Goal: Task Accomplishment & Management: Complete application form

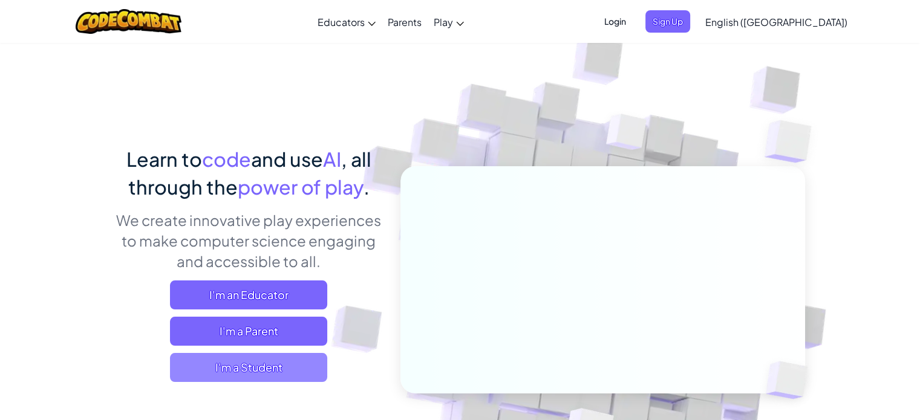
click at [232, 358] on span "I'm a Student" at bounding box center [248, 367] width 157 height 29
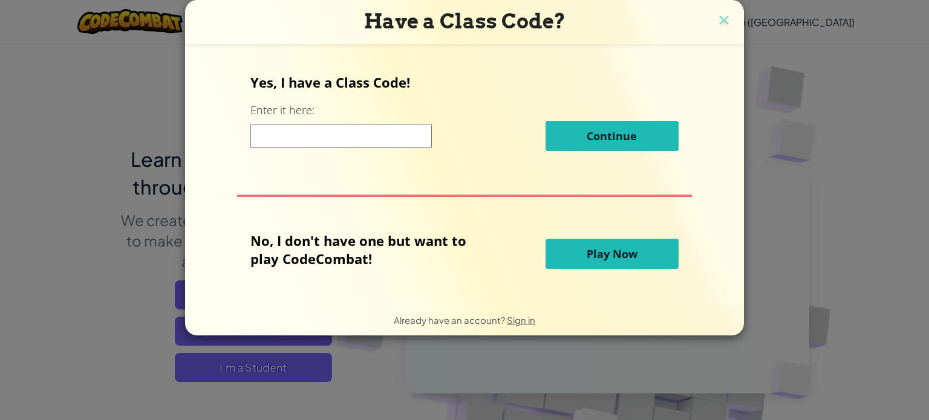
click at [623, 243] on button "Play Now" at bounding box center [612, 254] width 133 height 30
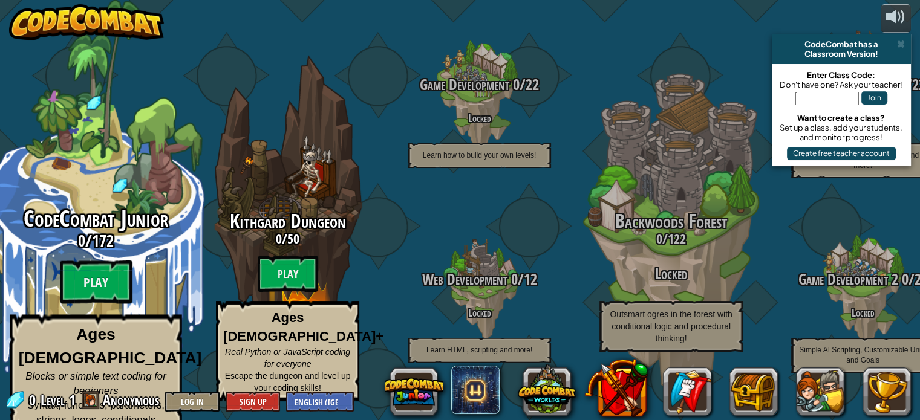
click at [120, 371] on span "Blocks or simple text coding for beginners" at bounding box center [95, 384] width 141 height 26
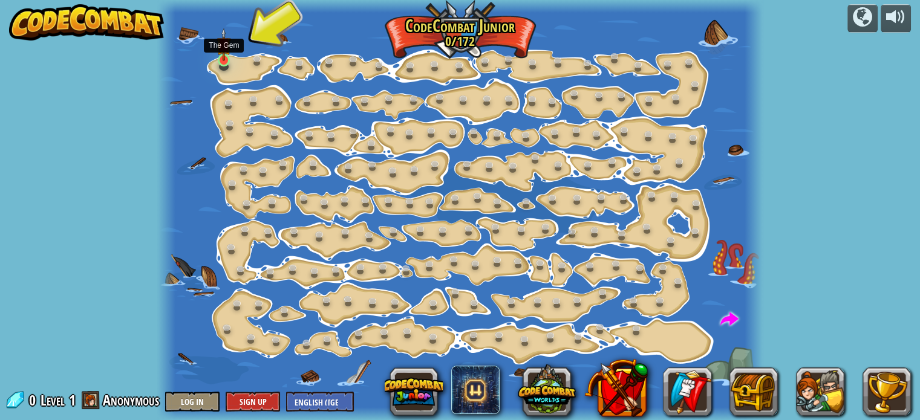
click at [220, 56] on img at bounding box center [224, 44] width 15 height 33
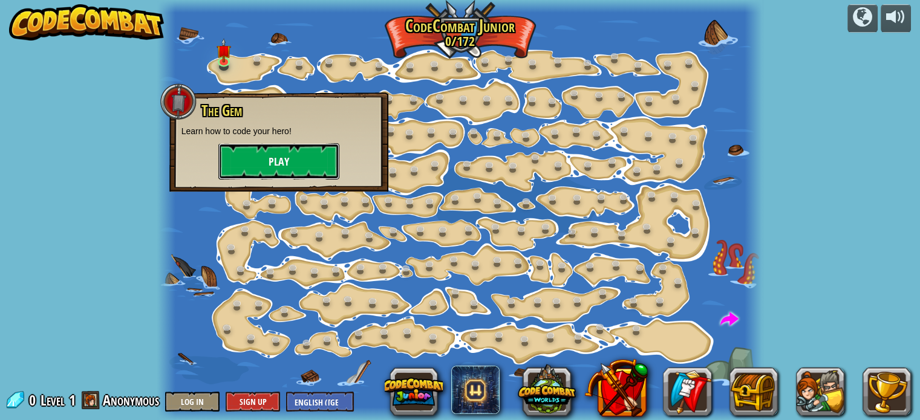
click at [243, 169] on button "Play" at bounding box center [278, 161] width 121 height 36
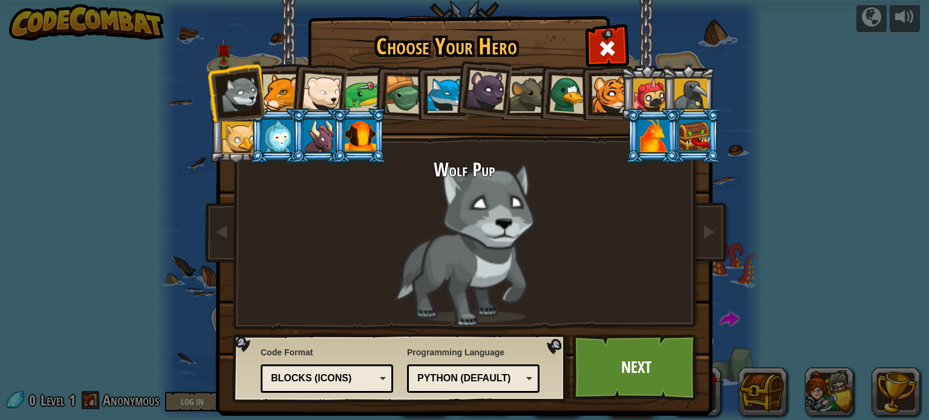
click at [512, 377] on div "Python (Default)" at bounding box center [469, 379] width 105 height 14
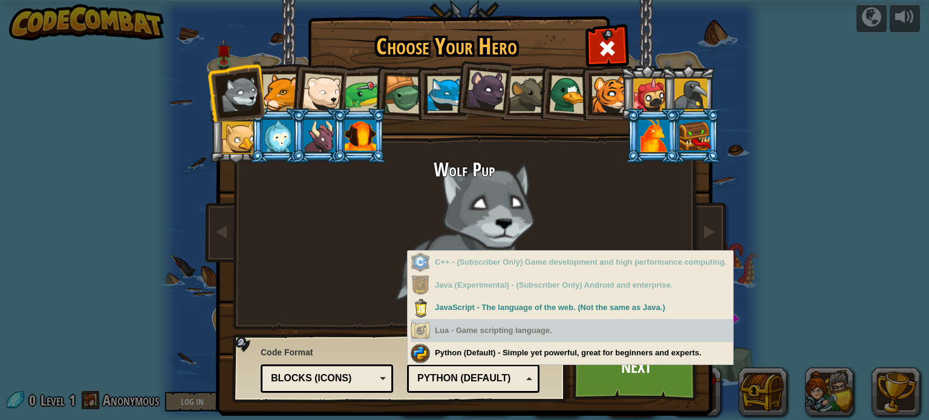
click at [491, 329] on div "Lua - Game scripting language." at bounding box center [572, 331] width 322 height 24
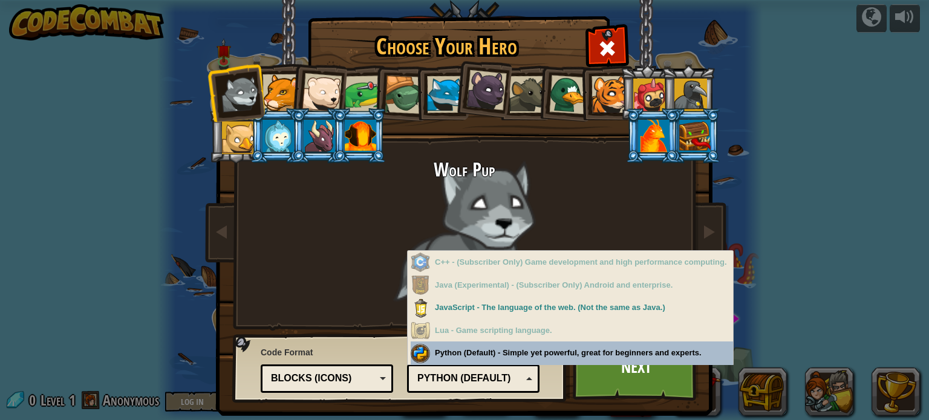
click at [342, 365] on div "Text code Blocks and code Blocks Blocks (Icons) Blocks (Icons)" at bounding box center [327, 379] width 132 height 28
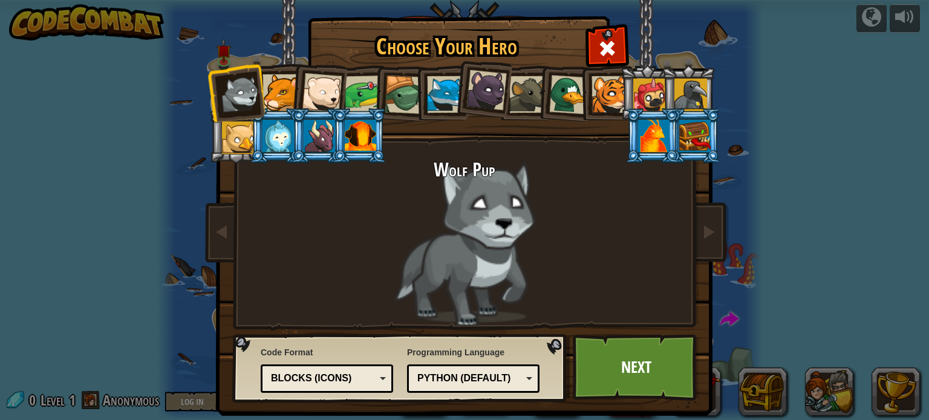
click at [200, 272] on div "Choose Your Hero 0 Wolf Pup Cougar Polar Bear Cub Frog Turtle Blue Fox Panther …" at bounding box center [464, 210] width 929 height 420
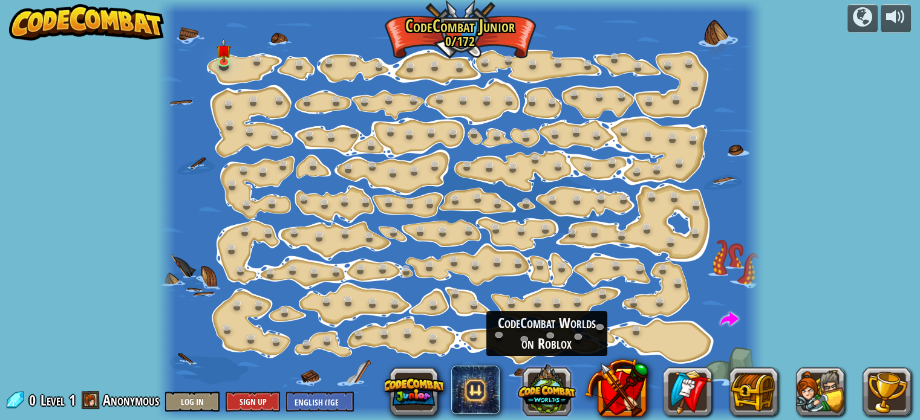
click at [557, 374] on button at bounding box center [547, 390] width 58 height 58
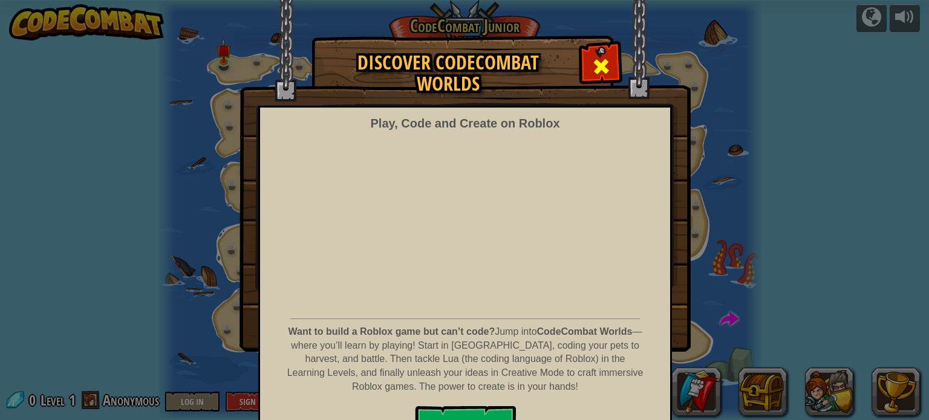
click at [596, 53] on div at bounding box center [601, 65] width 38 height 38
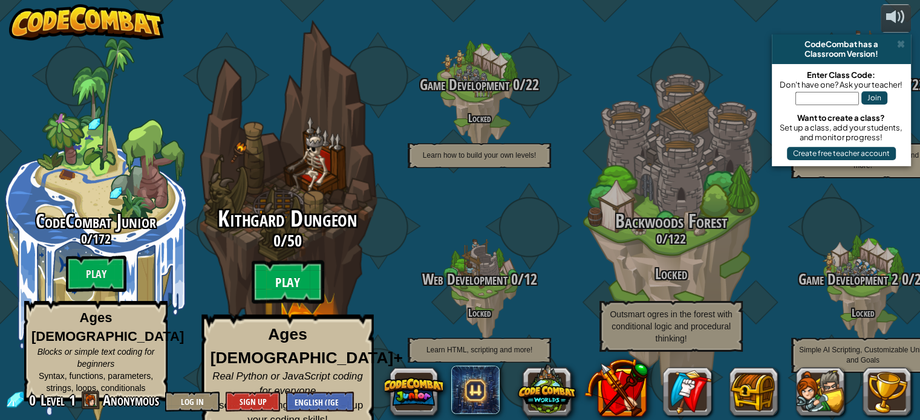
click at [276, 279] on btn "Play" at bounding box center [288, 283] width 73 height 44
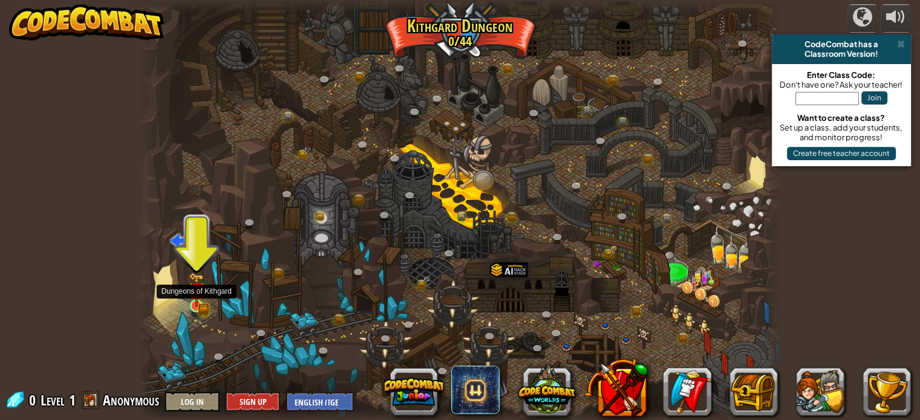
click at [200, 295] on img at bounding box center [196, 290] width 9 height 9
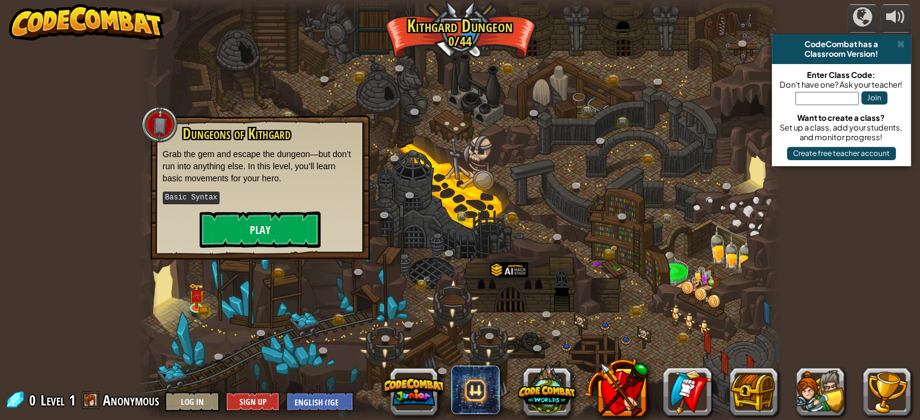
drag, startPoint x: 270, startPoint y: 209, endPoint x: 266, endPoint y: 216, distance: 8.7
click at [266, 216] on div "Dungeons of [PERSON_NAME] Grab the gem and escape the dungeon—but don’t run int…" at bounding box center [260, 187] width 195 height 122
click at [266, 216] on button "Play" at bounding box center [260, 230] width 121 height 36
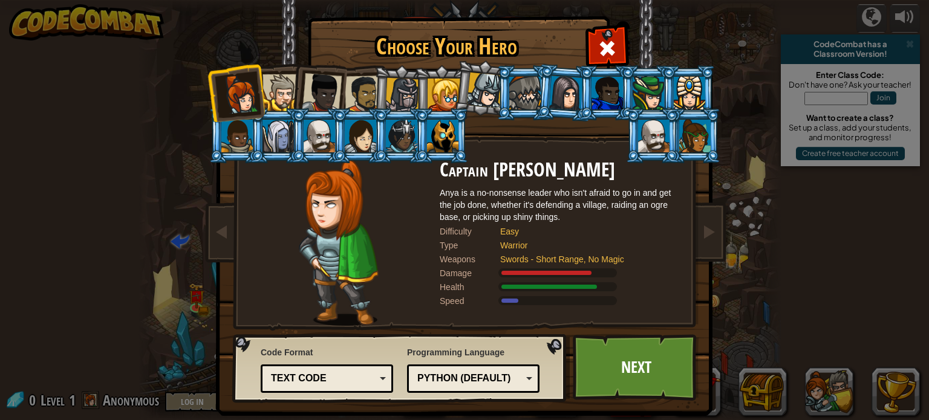
click at [465, 368] on div "Python (Default) JavaScript Lua C++ Java (Experimental) Python (Default)" at bounding box center [473, 379] width 132 height 28
click at [321, 379] on div "Text code" at bounding box center [323, 379] width 105 height 14
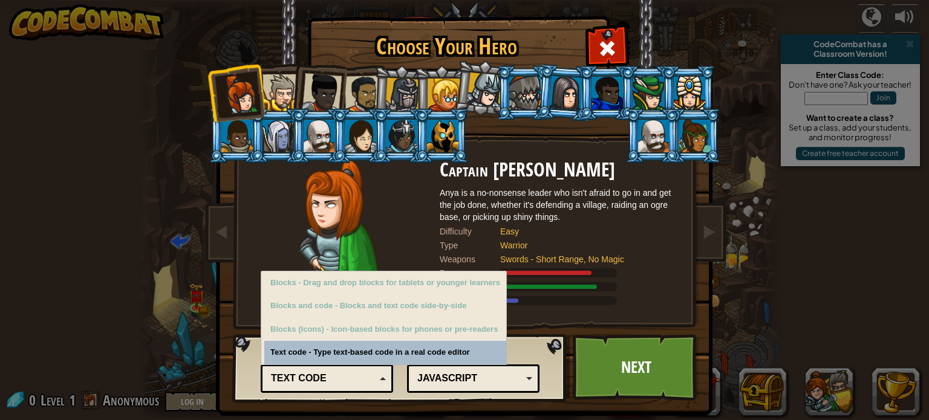
click at [321, 379] on div "Text code" at bounding box center [323, 379] width 105 height 14
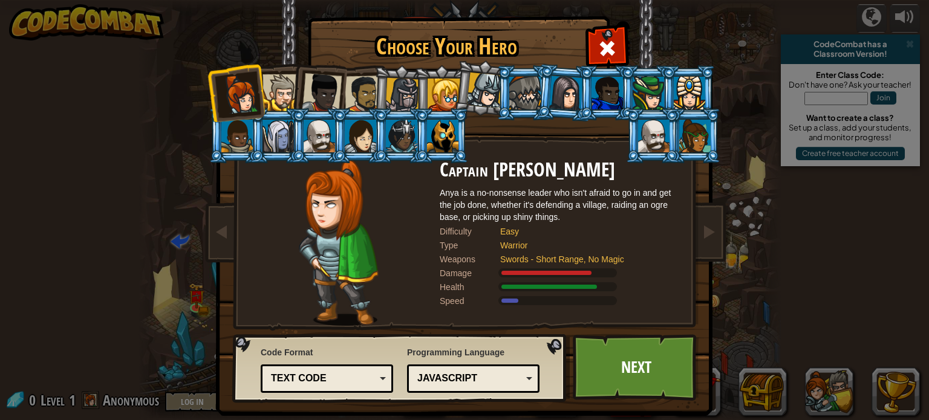
click at [281, 88] on div at bounding box center [281, 92] width 37 height 37
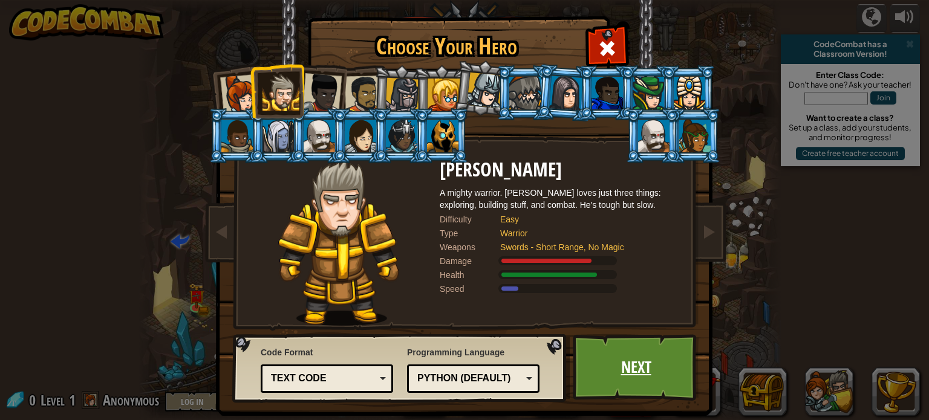
click at [621, 375] on link "Next" at bounding box center [636, 368] width 126 height 67
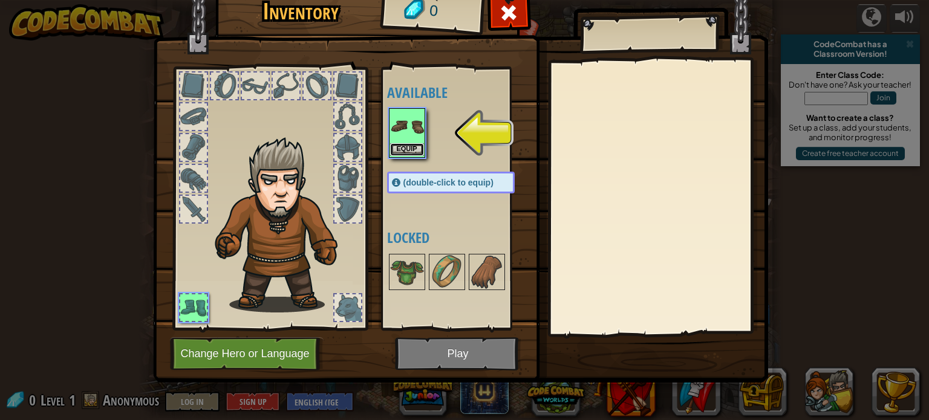
click at [411, 145] on button "Equip" at bounding box center [407, 149] width 34 height 13
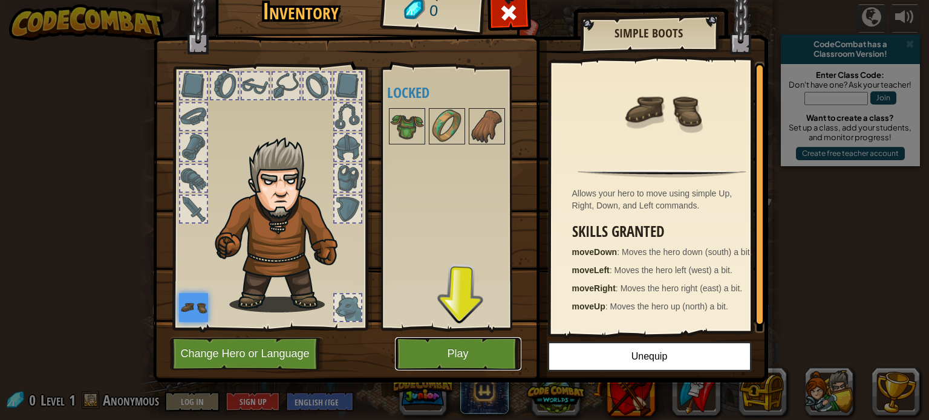
click at [438, 343] on button "Play" at bounding box center [458, 354] width 126 height 33
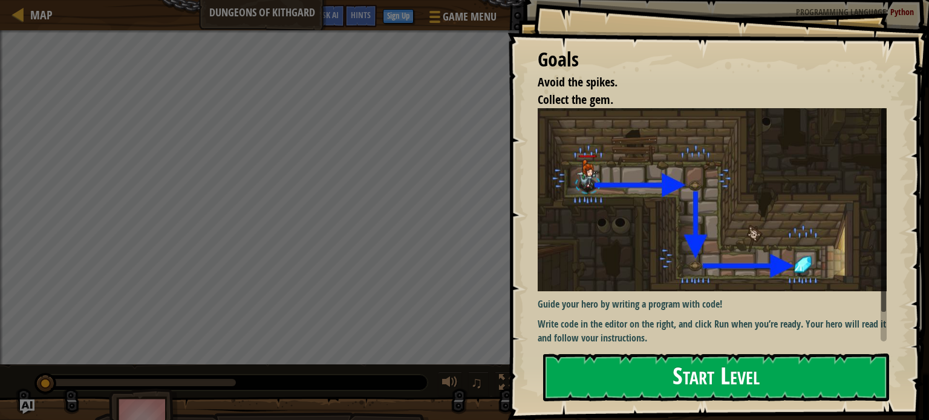
click at [719, 368] on button "Start Level" at bounding box center [716, 378] width 346 height 48
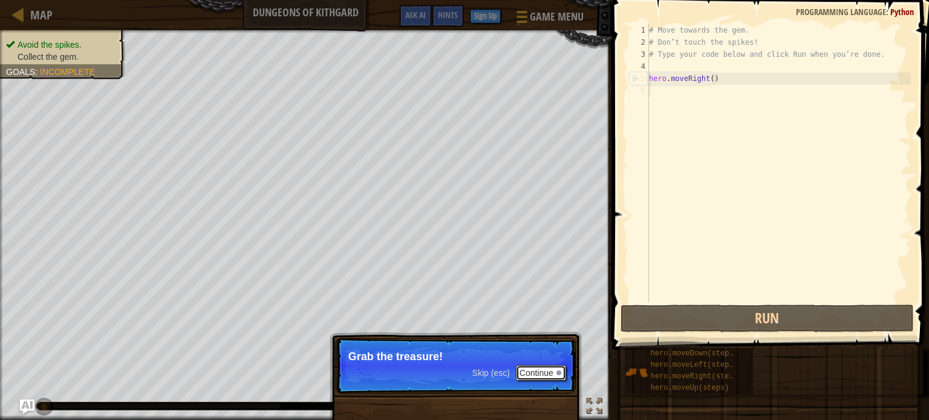
click at [544, 371] on button "Continue" at bounding box center [541, 373] width 50 height 16
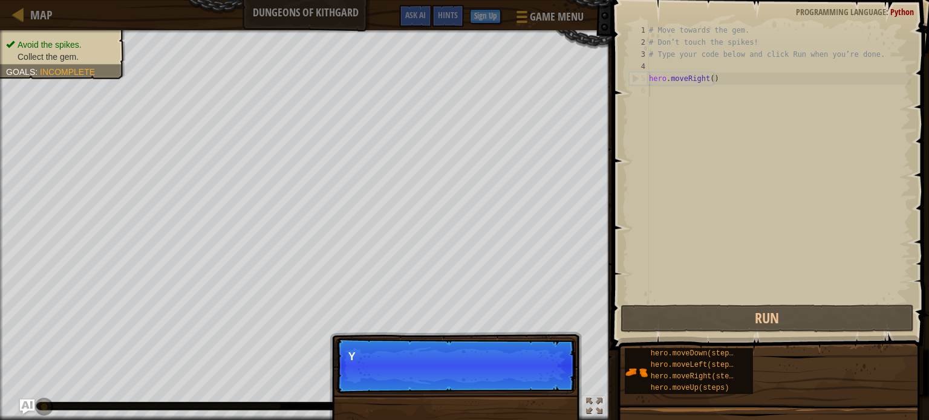
scroll to position [5, 0]
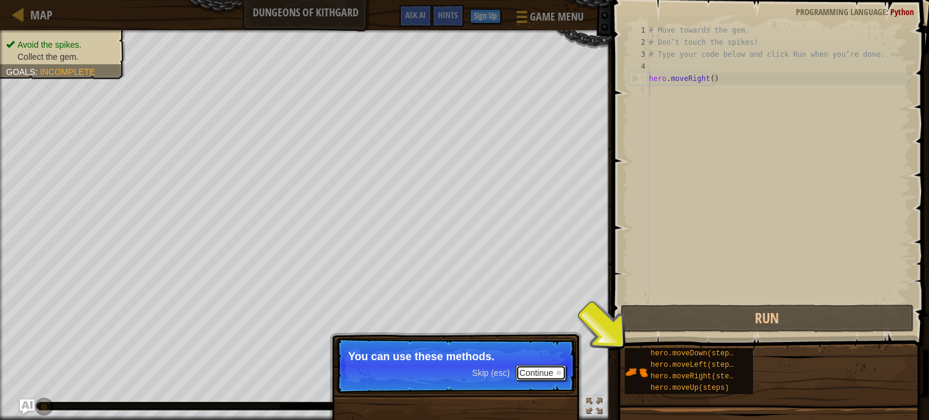
click at [546, 375] on button "Continue" at bounding box center [541, 373] width 50 height 16
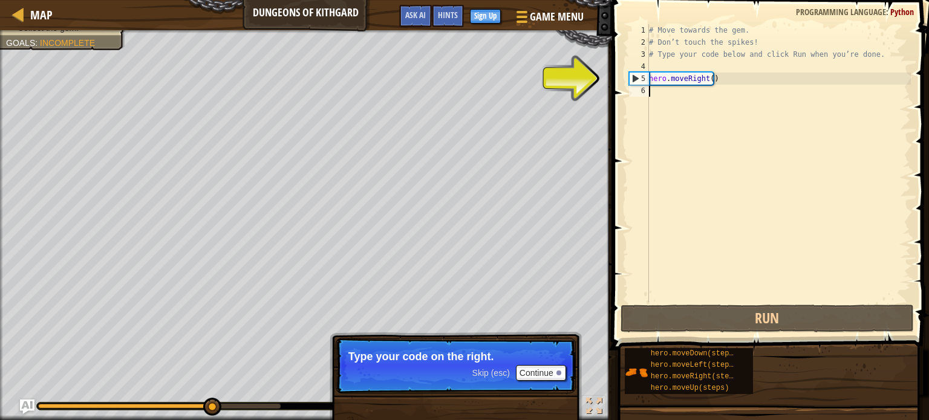
click at [736, 130] on div "# Move towards the gem. # Don’t touch the spikes! # Type your code below and cl…" at bounding box center [779, 175] width 264 height 302
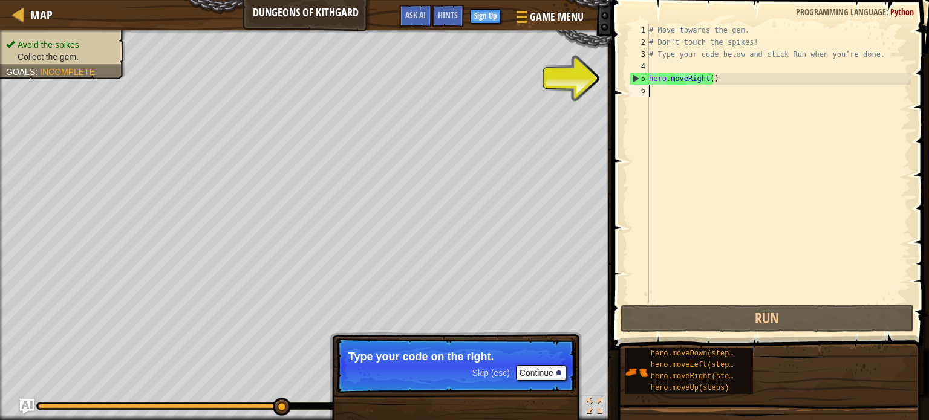
click at [719, 81] on div "# Move towards the gem. # Don’t touch the spikes! # Type your code below and cl…" at bounding box center [779, 175] width 264 height 302
type textarea "hero.moveRight()"
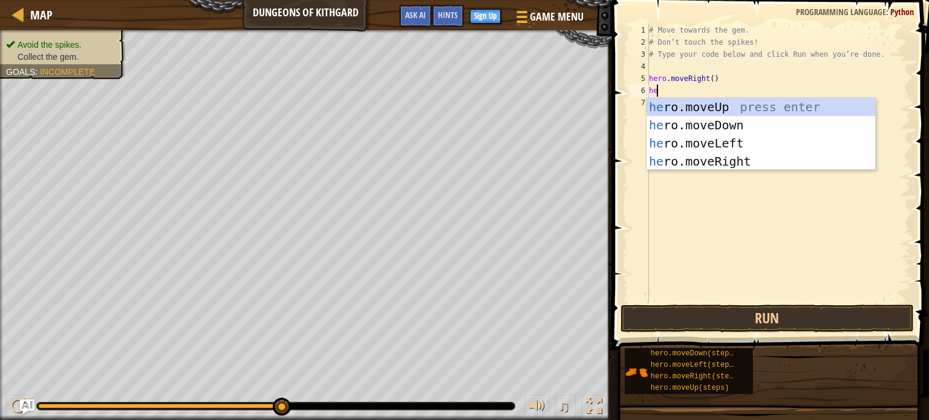
type textarea "her"
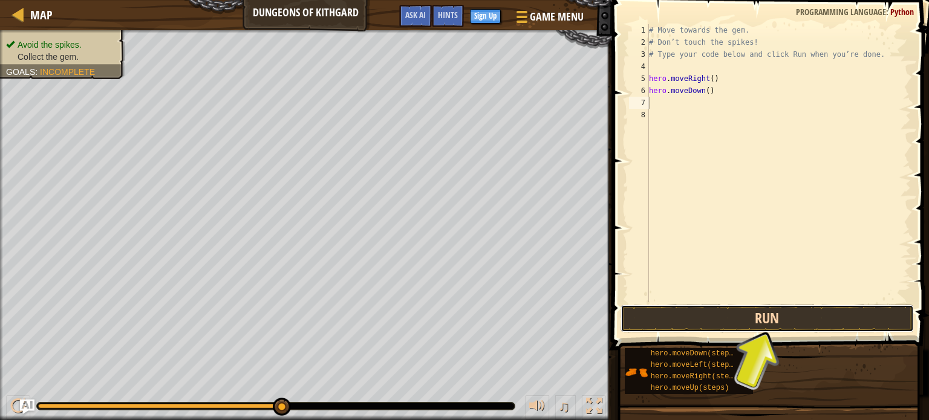
click at [692, 319] on button "Run" at bounding box center [767, 319] width 293 height 28
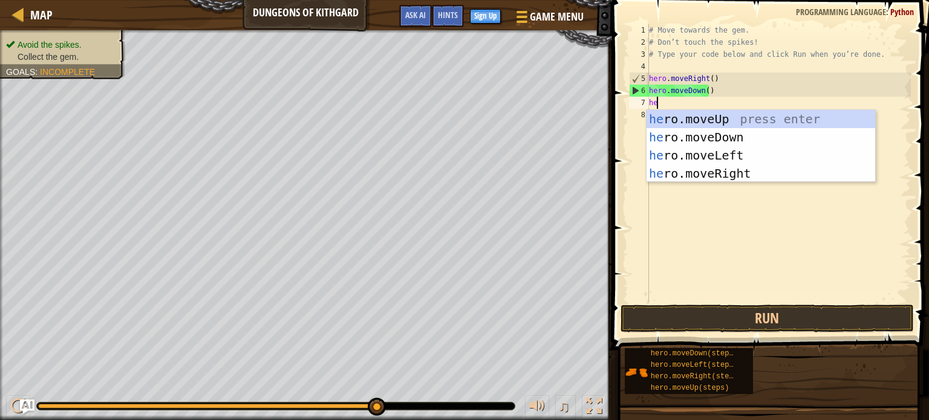
type textarea "hero"
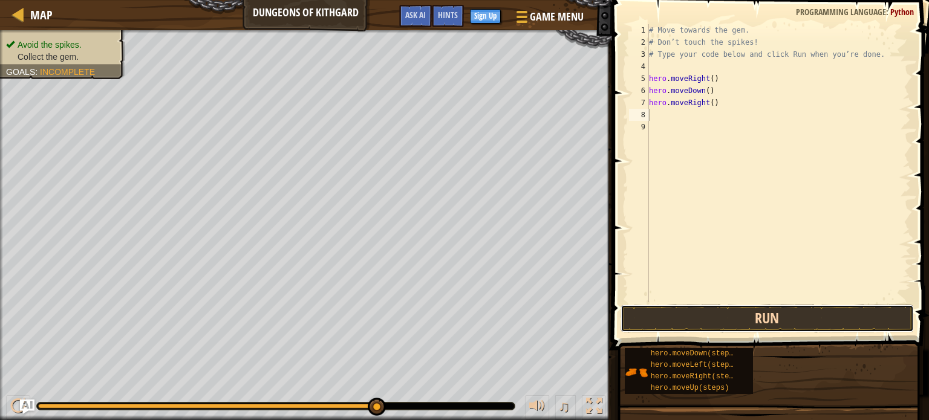
click at [744, 314] on button "Run" at bounding box center [767, 319] width 293 height 28
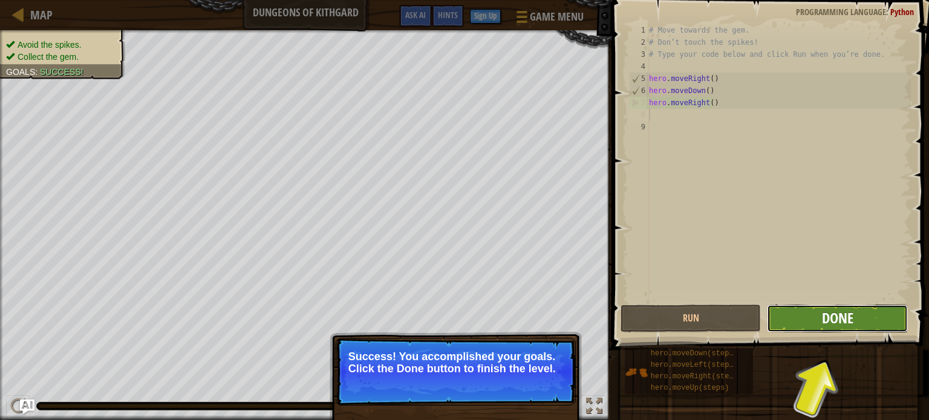
click at [829, 316] on span "Done" at bounding box center [837, 318] width 31 height 19
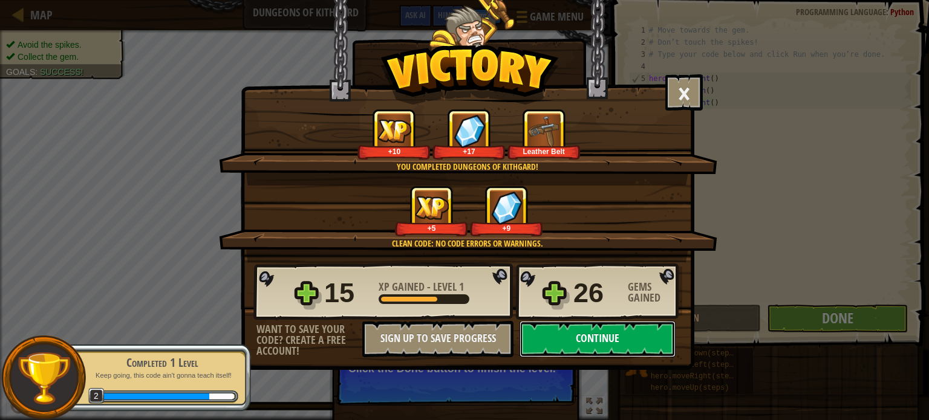
click at [592, 342] on button "Continue" at bounding box center [598, 339] width 156 height 36
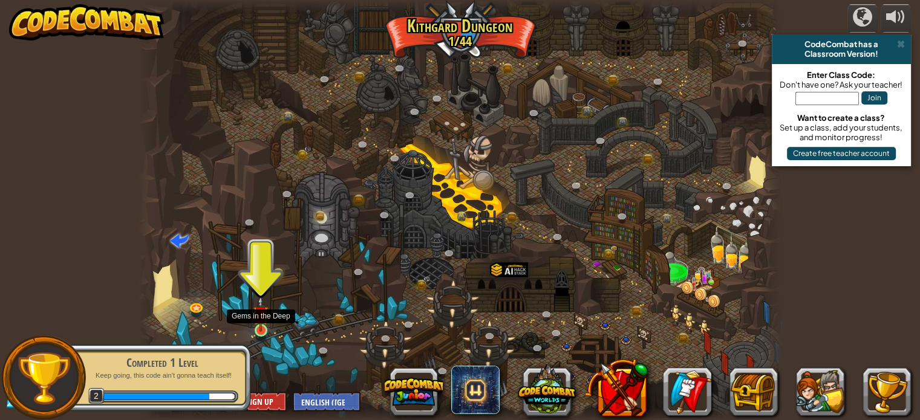
click at [261, 317] on img at bounding box center [261, 314] width 16 height 36
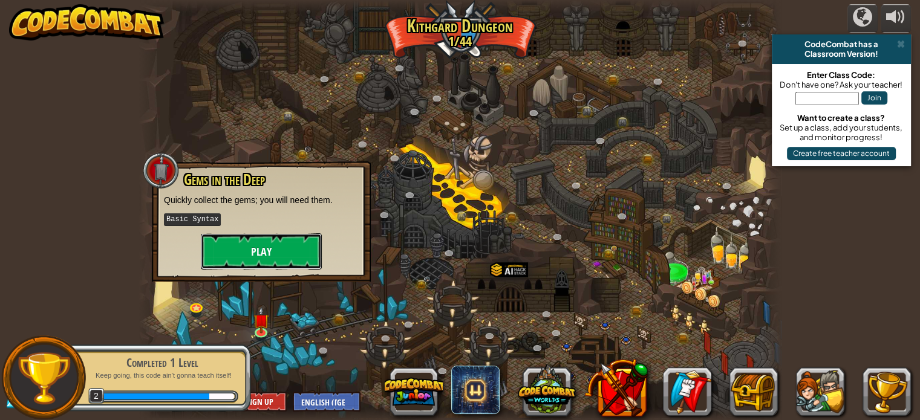
click at [283, 237] on button "Play" at bounding box center [261, 252] width 121 height 36
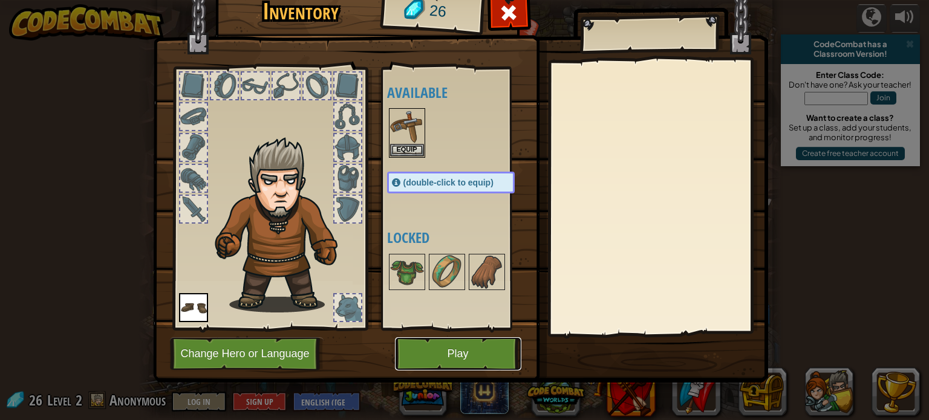
click at [417, 347] on button "Play" at bounding box center [458, 354] width 126 height 33
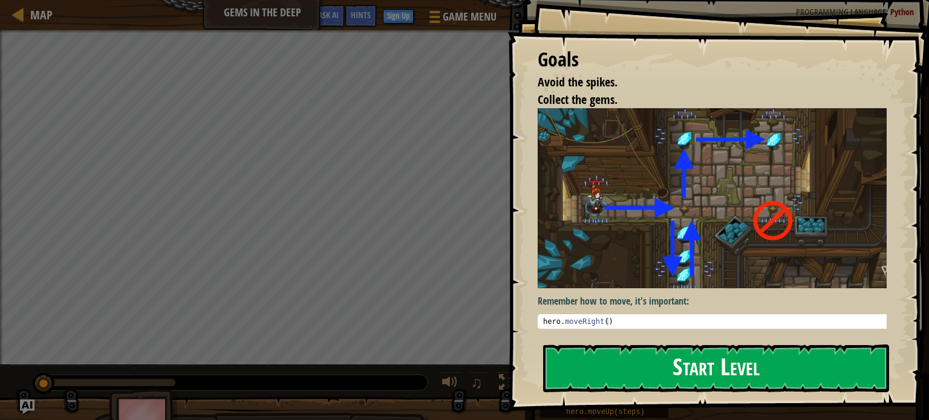
click at [610, 368] on button "Start Level" at bounding box center [716, 369] width 346 height 48
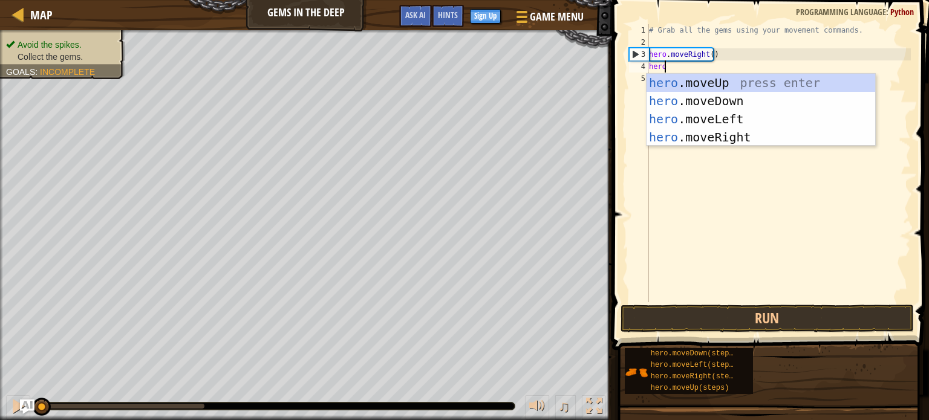
scroll to position [5, 0]
type textarea "hero."
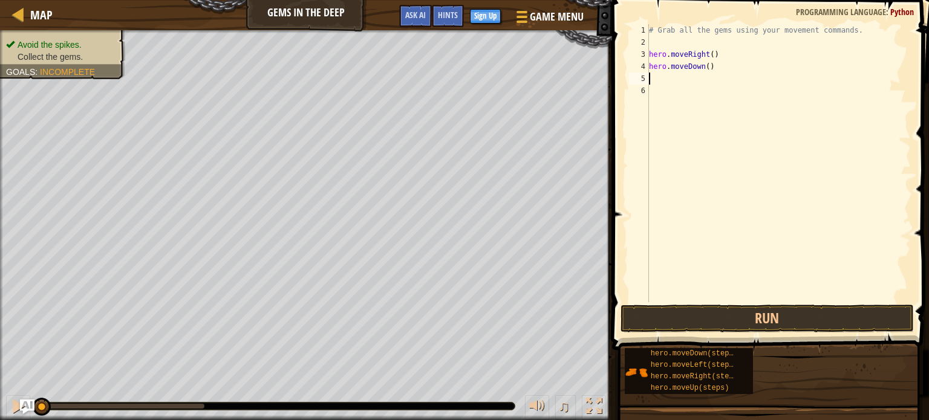
click at [705, 70] on div "# Grab all the gems using your movement commands. hero . moveRight ( ) hero . m…" at bounding box center [779, 175] width 264 height 302
click at [733, 65] on div "# Grab all the gems using your movement commands. hero . moveRight ( ) hero . m…" at bounding box center [779, 175] width 264 height 302
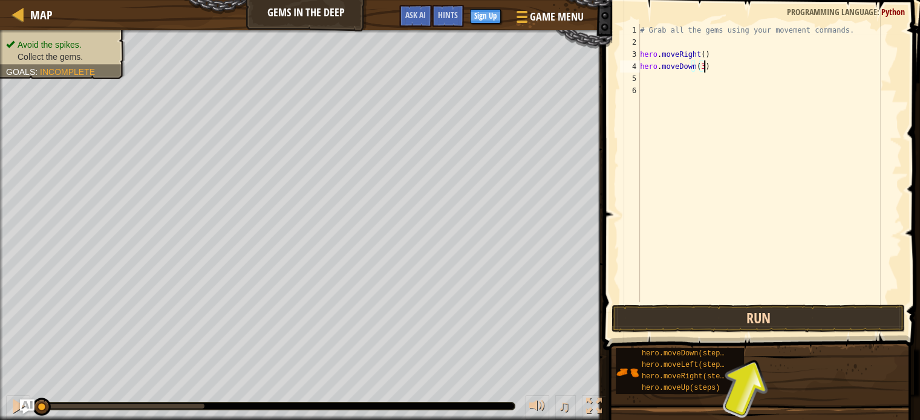
type textarea "hero.moveDown(3)"
click at [716, 321] on button "Run" at bounding box center [758, 319] width 293 height 28
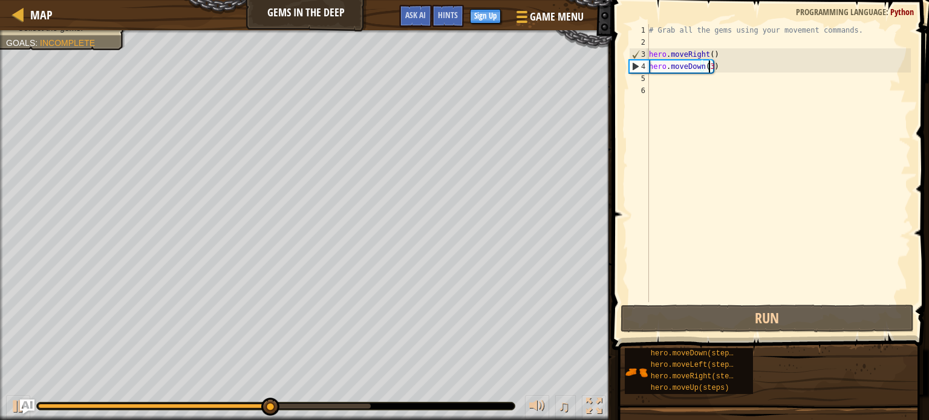
click at [710, 67] on div "# Grab all the gems using your movement commands. hero . moveRight ( ) hero . m…" at bounding box center [779, 175] width 264 height 302
click at [709, 79] on div "# Grab all the gems using your movement commands. hero . moveRight ( ) hero . m…" at bounding box center [779, 175] width 264 height 302
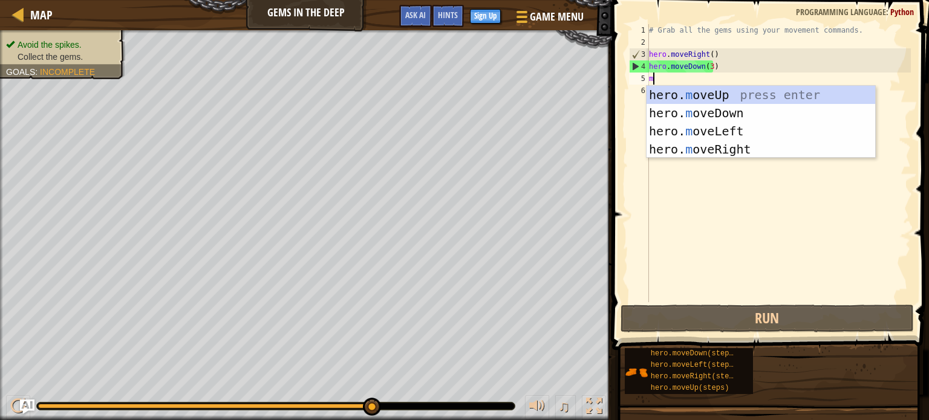
type textarea "mo"
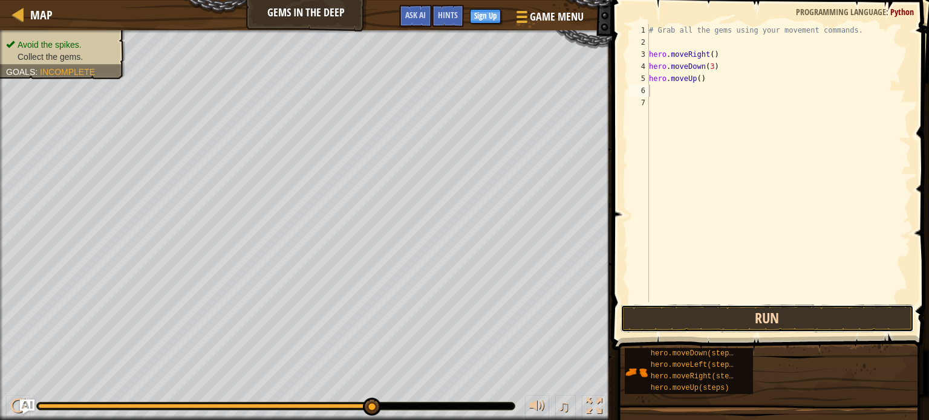
click at [681, 312] on button "Run" at bounding box center [767, 319] width 293 height 28
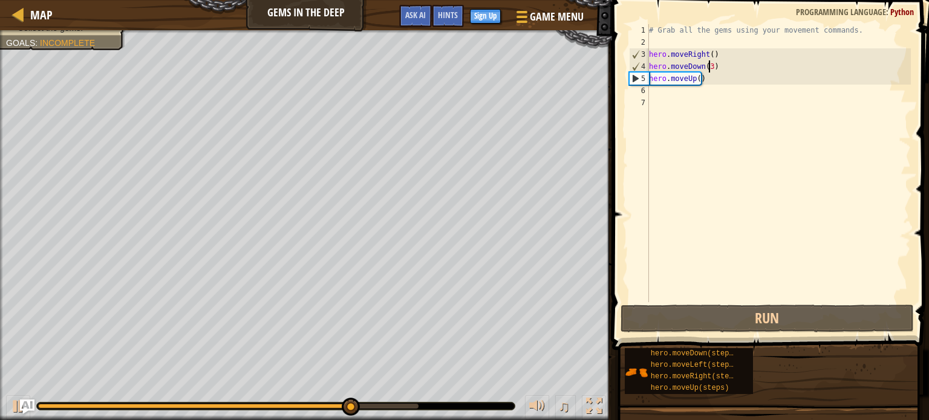
click at [710, 70] on div "# Grab all the gems using your movement commands. hero . moveRight ( ) hero . m…" at bounding box center [779, 175] width 264 height 302
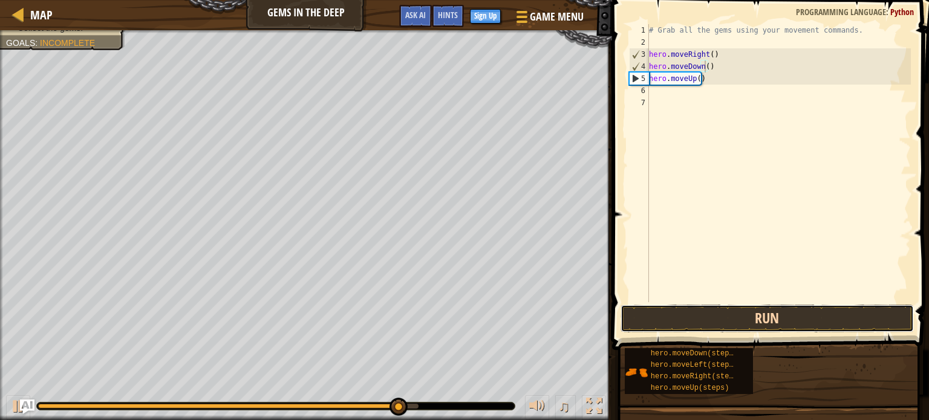
click at [701, 321] on button "Run" at bounding box center [767, 319] width 293 height 28
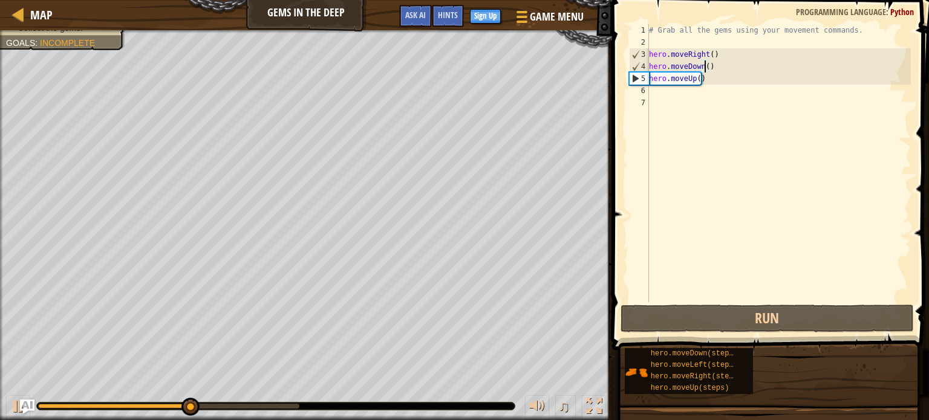
click at [716, 82] on div "# Grab all the gems using your movement commands. hero . moveRight ( ) hero . m…" at bounding box center [779, 175] width 264 height 302
click at [696, 75] on div "# Grab all the gems using your movement commands. hero . moveRight ( ) hero . m…" at bounding box center [779, 175] width 264 height 302
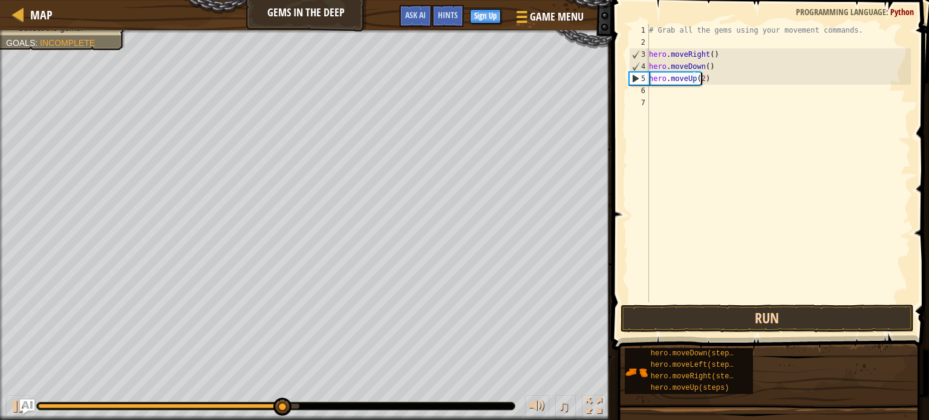
type textarea "hero.moveUp(2)"
click at [677, 324] on button "Run" at bounding box center [767, 319] width 293 height 28
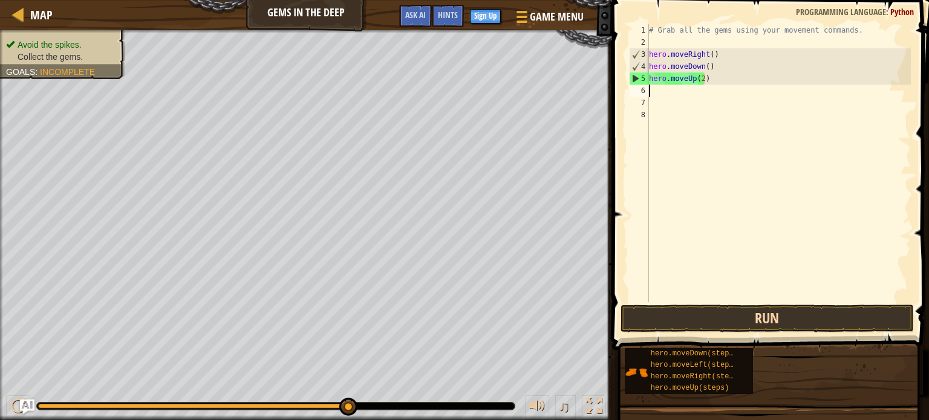
scroll to position [5, 0]
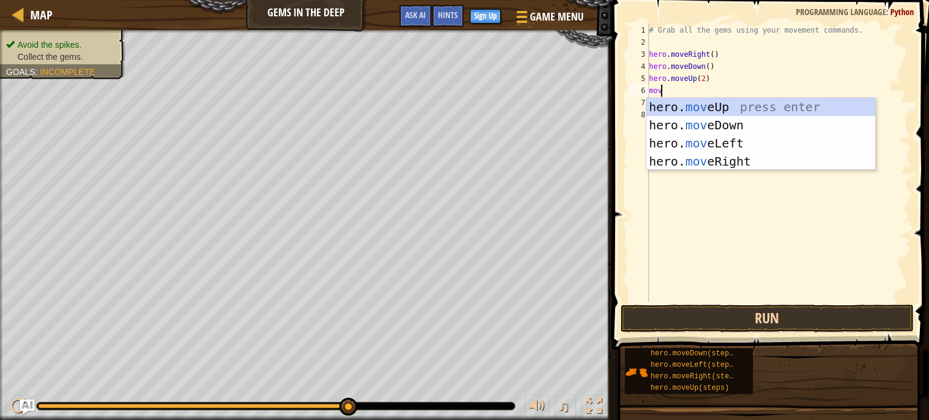
type textarea "move"
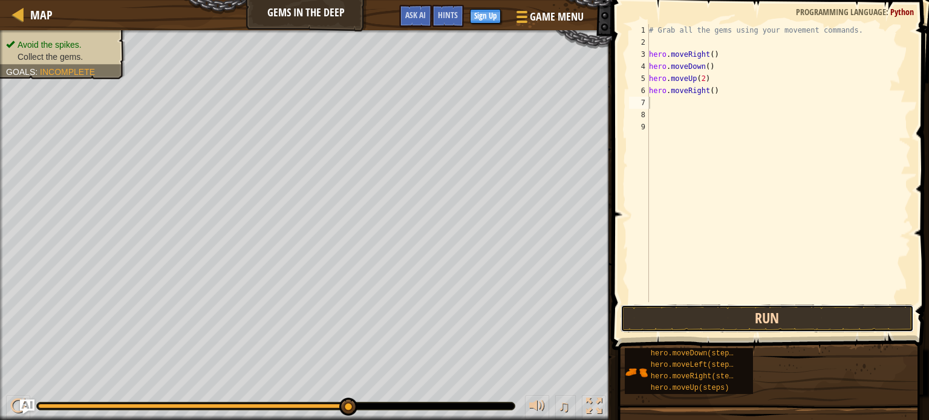
click at [677, 324] on button "Run" at bounding box center [767, 319] width 293 height 28
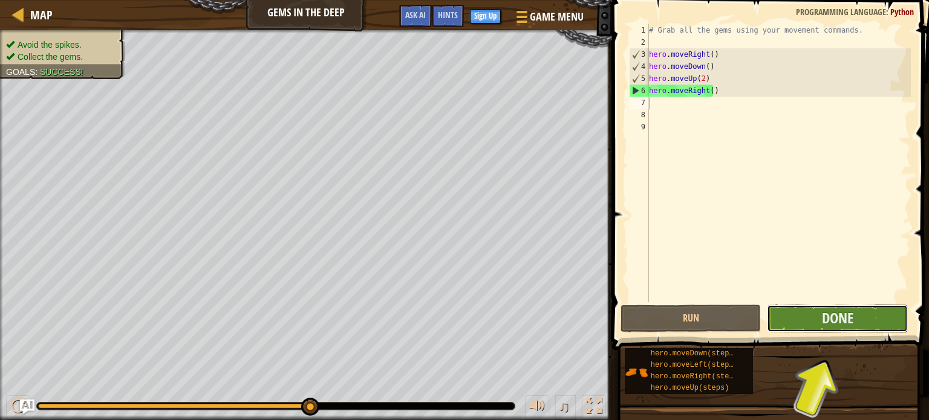
click at [783, 326] on button "Done" at bounding box center [837, 319] width 141 height 28
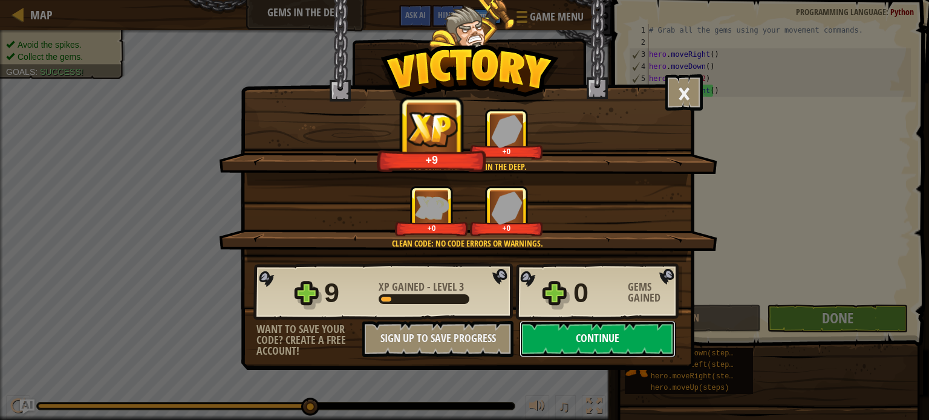
click at [585, 335] on button "Continue" at bounding box center [598, 339] width 156 height 36
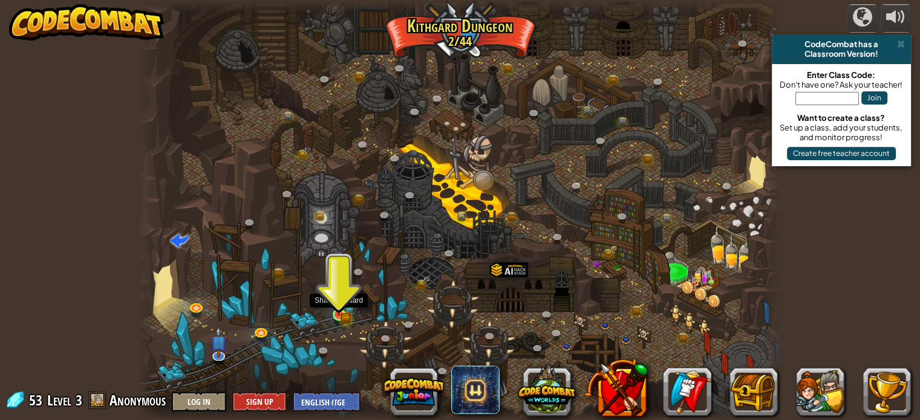
click at [336, 309] on img at bounding box center [339, 299] width 16 height 34
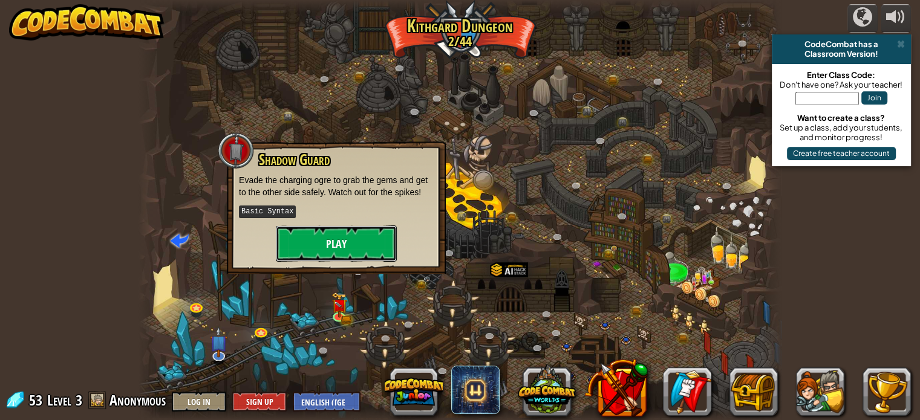
click at [356, 241] on button "Play" at bounding box center [336, 244] width 121 height 36
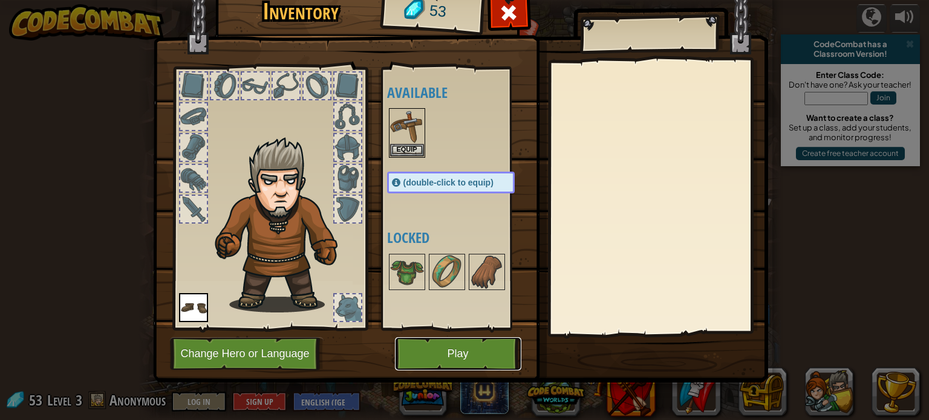
click at [416, 350] on button "Play" at bounding box center [458, 354] width 126 height 33
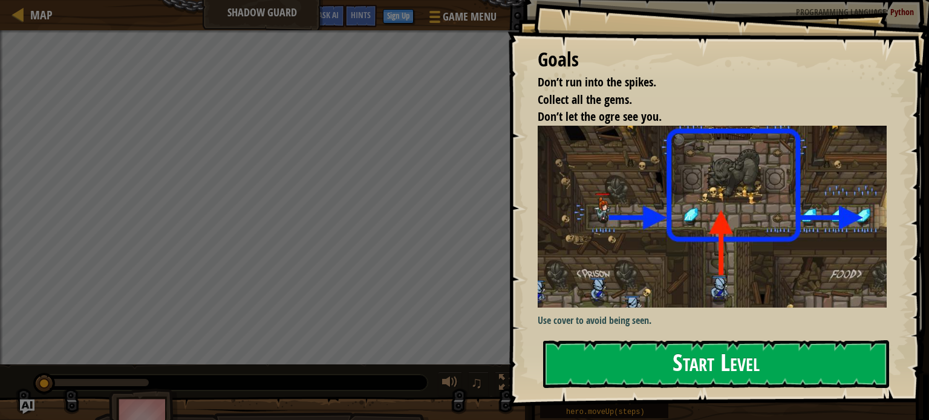
click at [615, 353] on button "Start Level" at bounding box center [716, 365] width 346 height 48
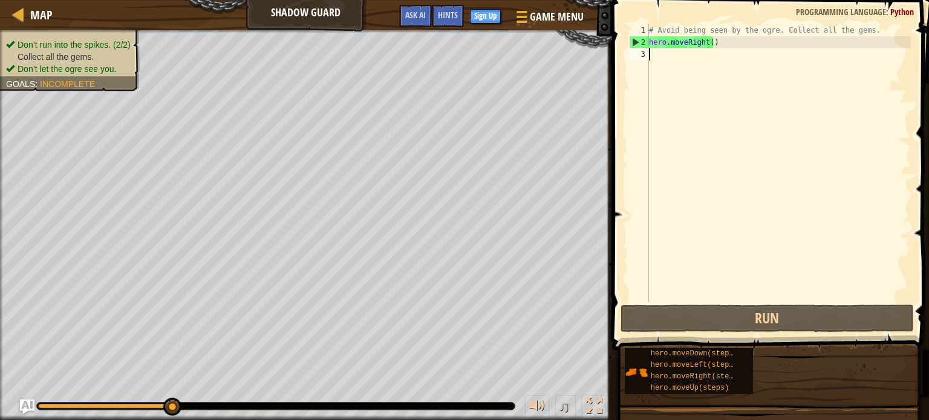
scroll to position [5, 0]
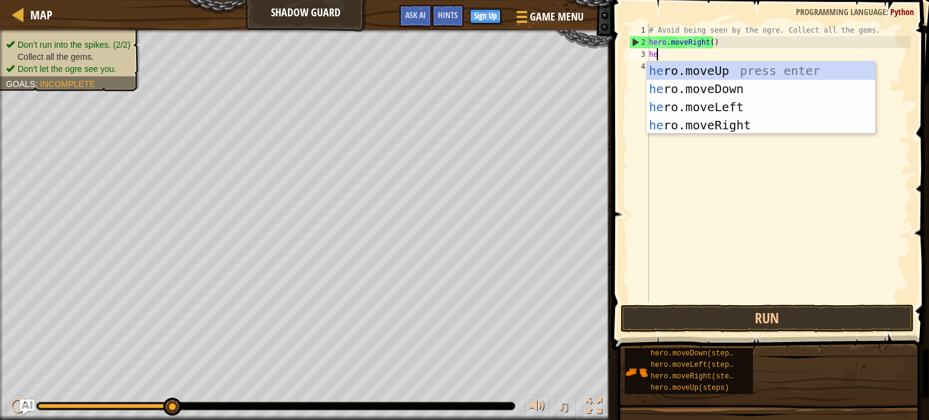
type textarea "her"
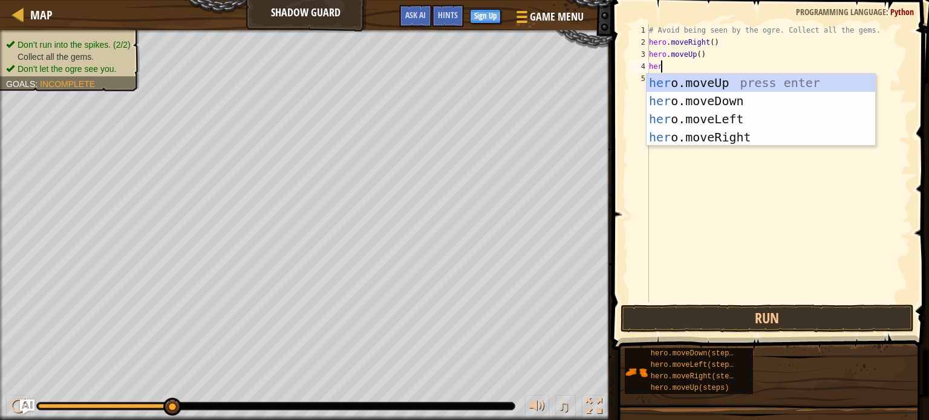
type textarea "hero"
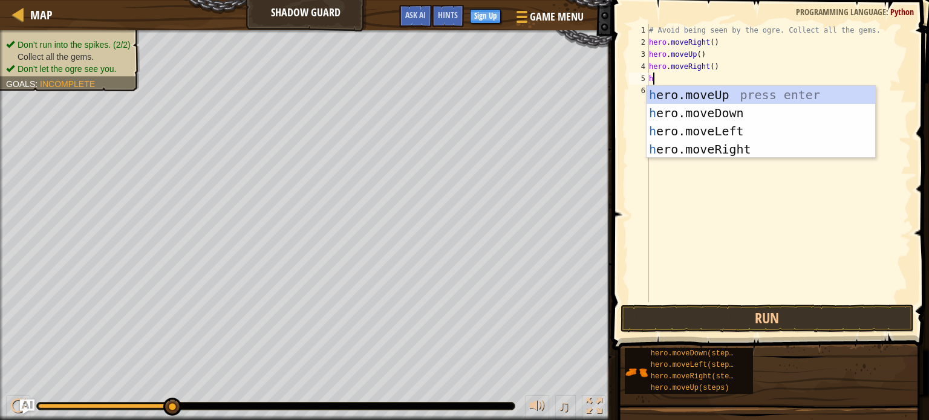
type textarea "he"
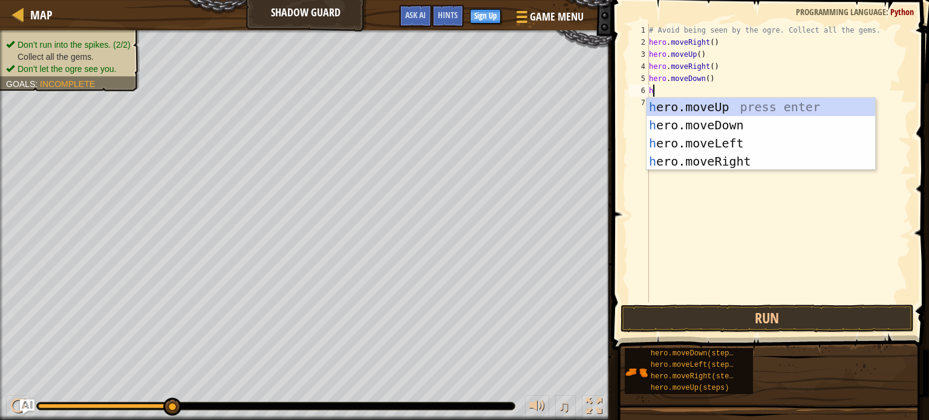
type textarea "he"
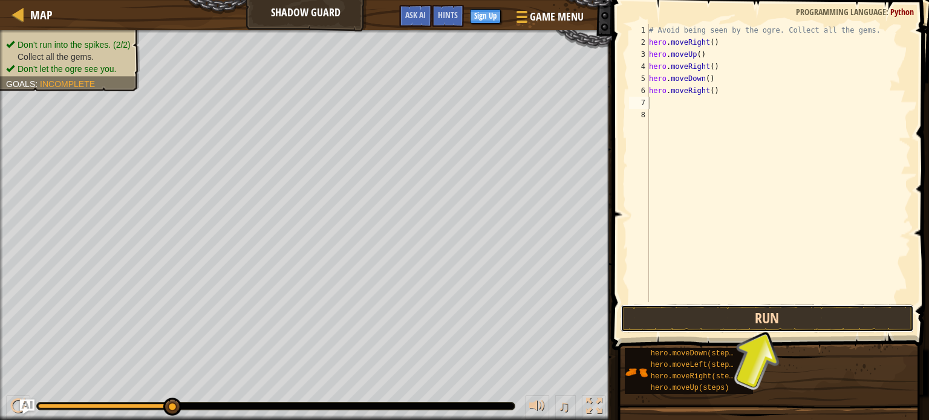
click at [704, 306] on button "Run" at bounding box center [767, 319] width 293 height 28
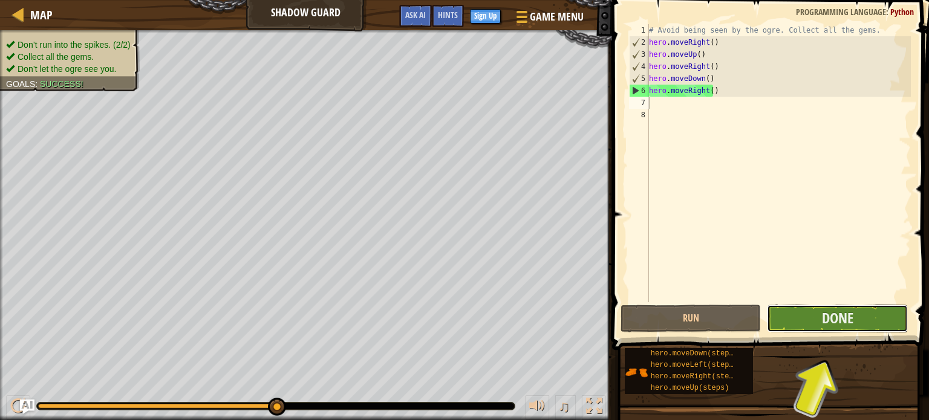
click at [791, 322] on button "Done" at bounding box center [837, 319] width 141 height 28
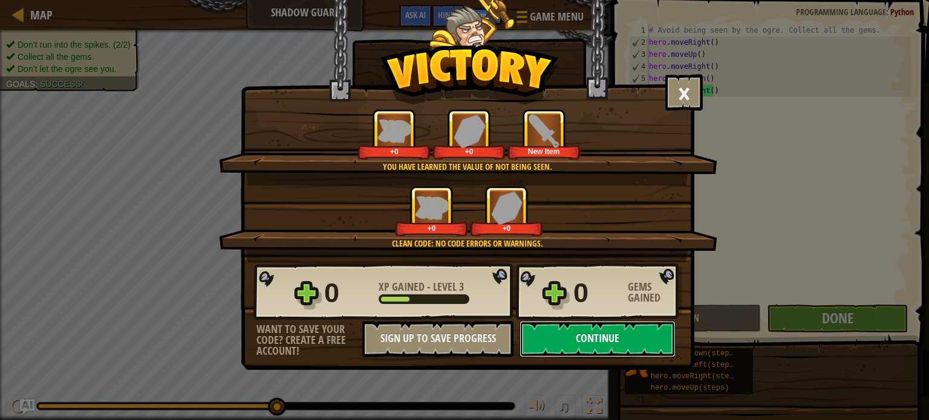
click at [641, 327] on button "Continue" at bounding box center [598, 339] width 156 height 36
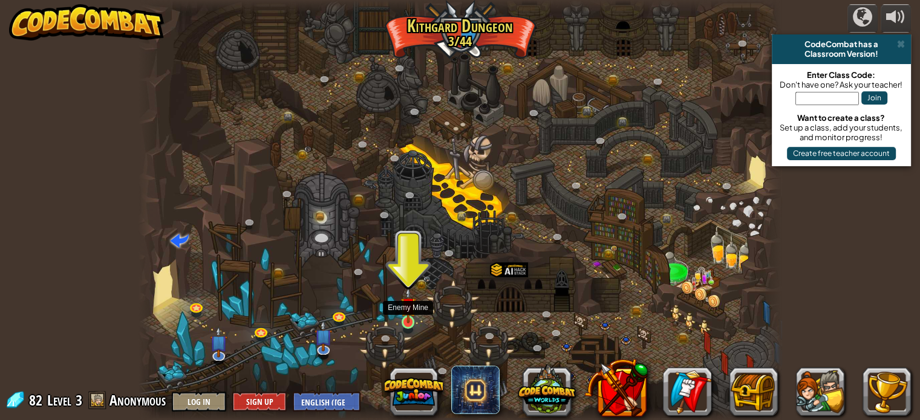
click at [410, 309] on img at bounding box center [408, 305] width 16 height 36
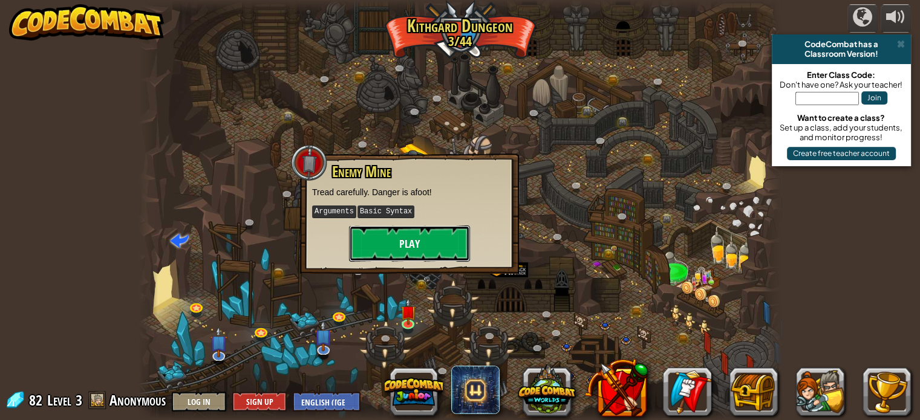
click at [422, 230] on button "Play" at bounding box center [409, 244] width 121 height 36
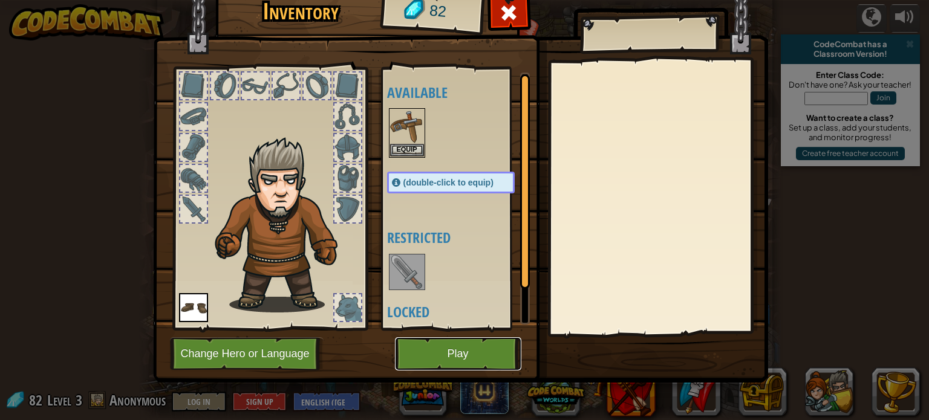
click at [426, 341] on button "Play" at bounding box center [458, 354] width 126 height 33
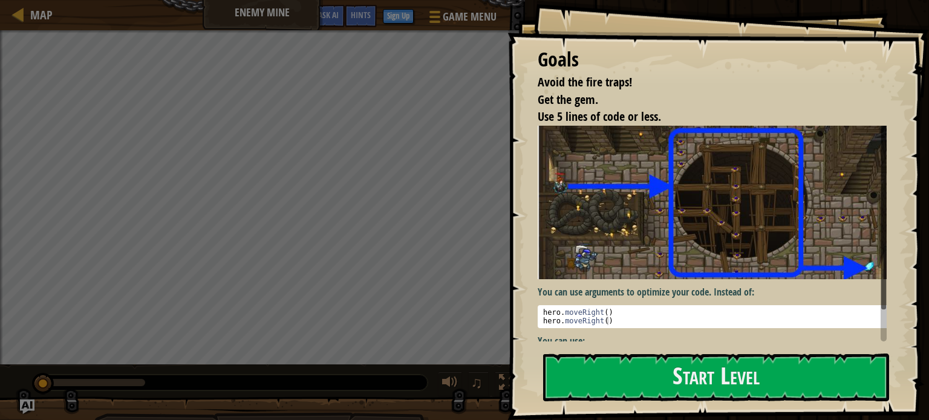
scroll to position [28, 0]
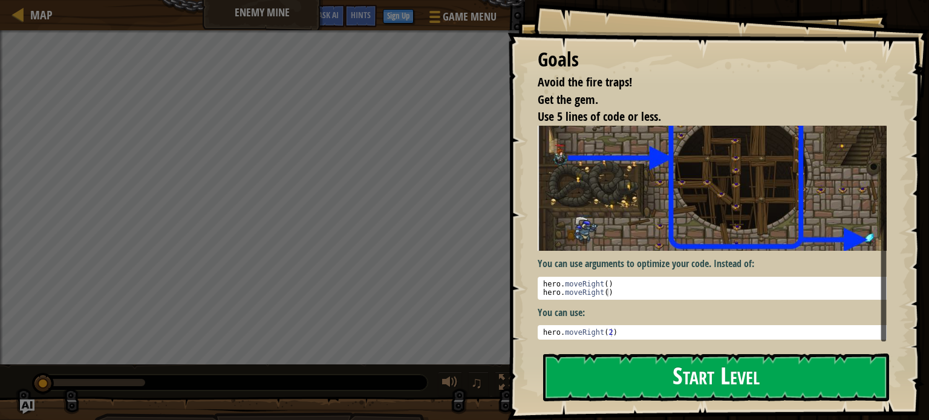
click at [600, 360] on button "Start Level" at bounding box center [716, 378] width 346 height 48
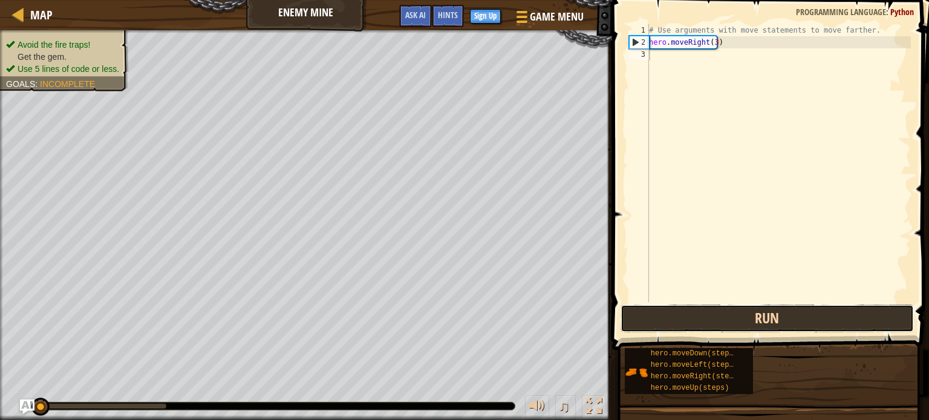
click at [644, 328] on button "Run" at bounding box center [767, 319] width 293 height 28
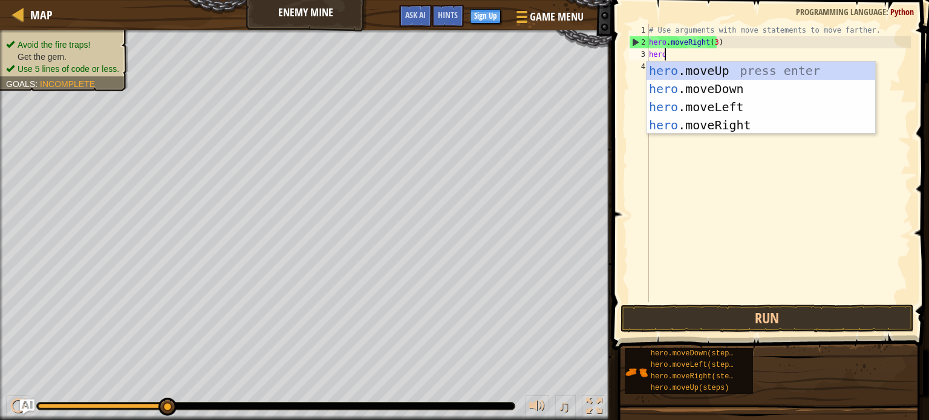
scroll to position [5, 0]
type textarea "hero."
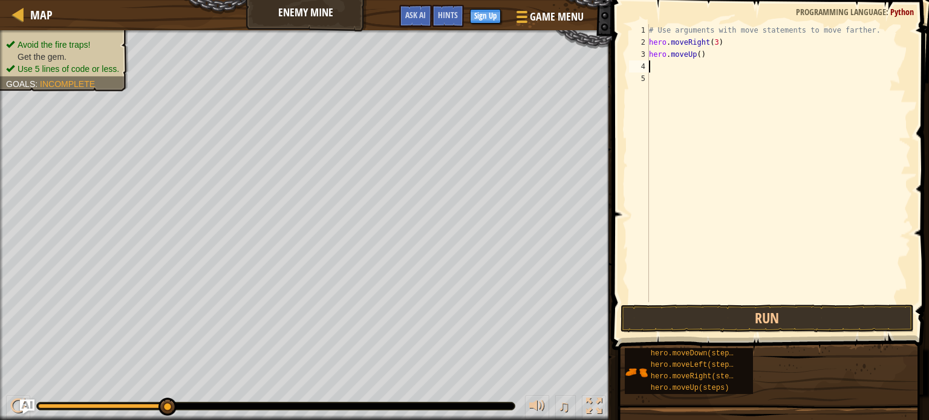
type textarea "he"
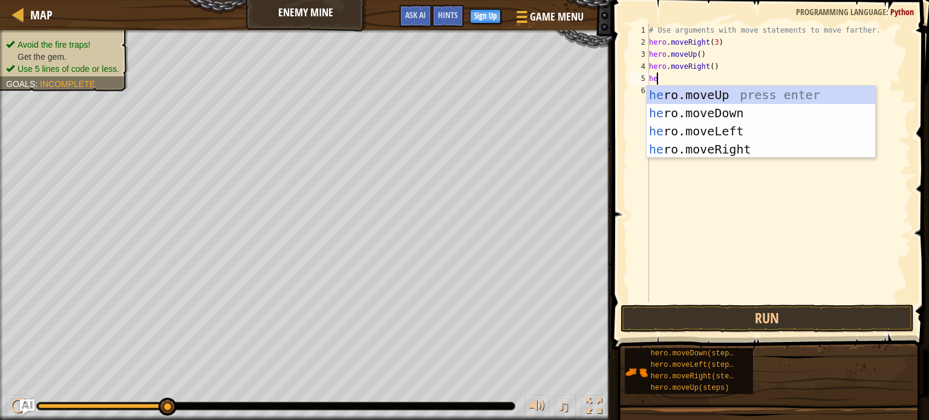
type textarea "her"
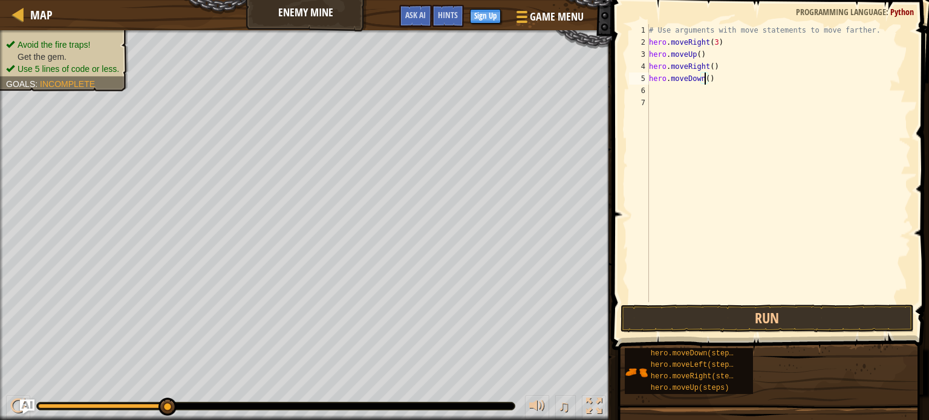
type textarea "hero.moveDown(3)"
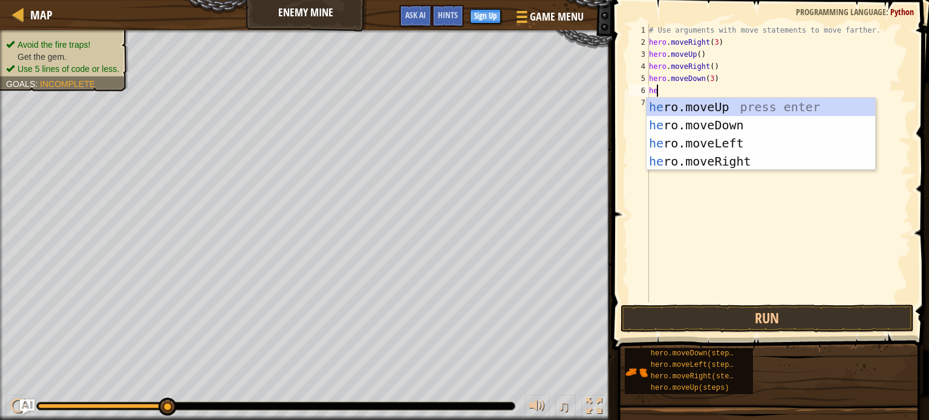
type textarea "her"
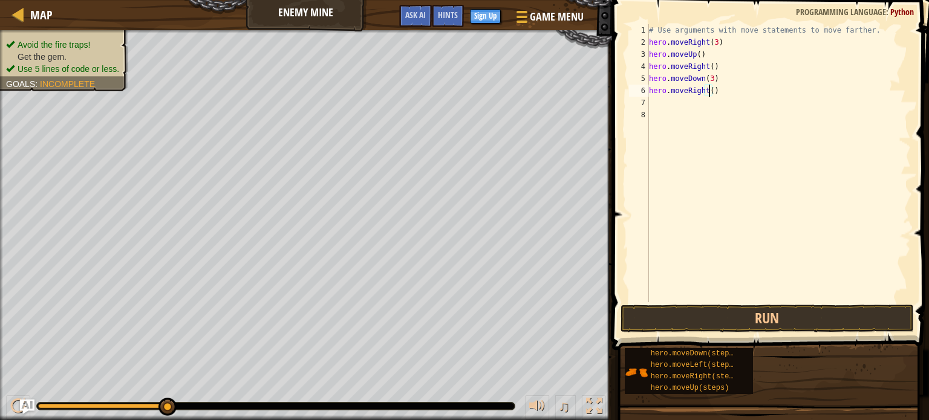
scroll to position [5, 5]
type textarea "hero.moveRight(2)"
click at [737, 313] on button "Run" at bounding box center [767, 319] width 293 height 28
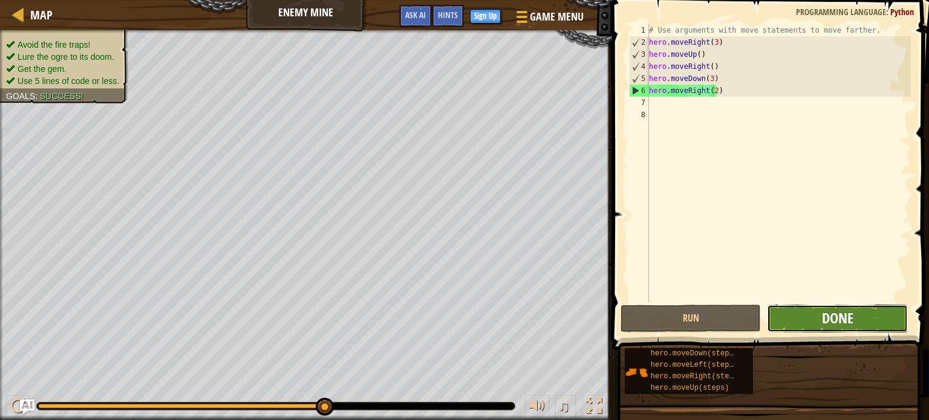
click at [836, 312] on span "Done" at bounding box center [837, 318] width 31 height 19
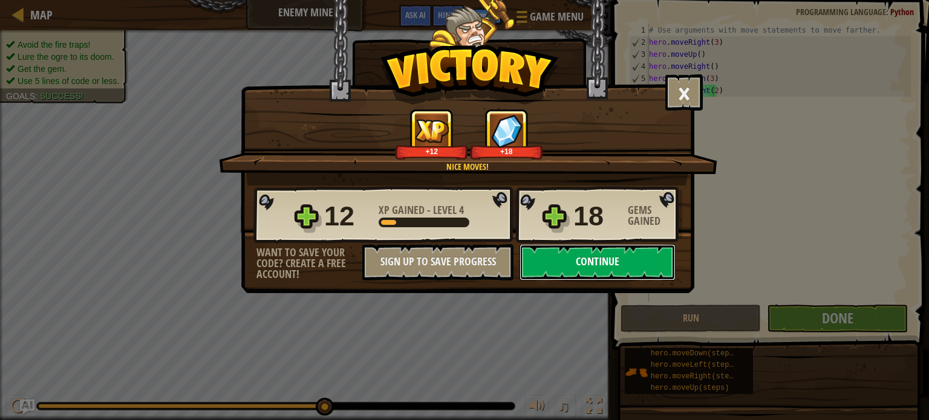
click at [627, 253] on button "Continue" at bounding box center [598, 262] width 156 height 36
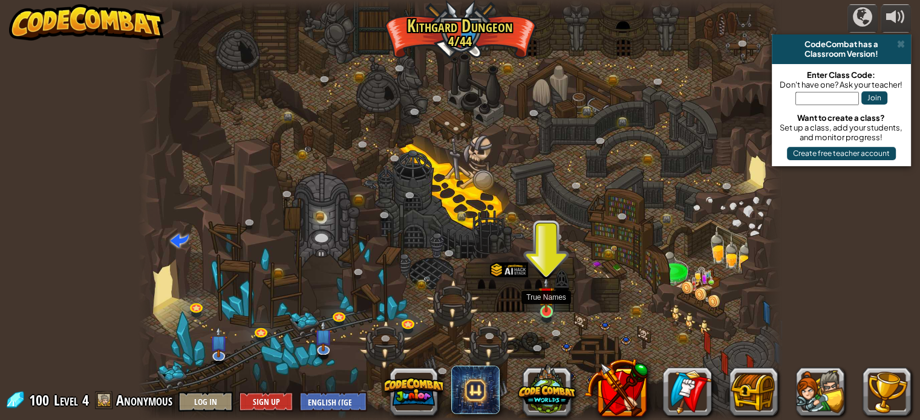
click at [547, 305] on img at bounding box center [546, 295] width 16 height 36
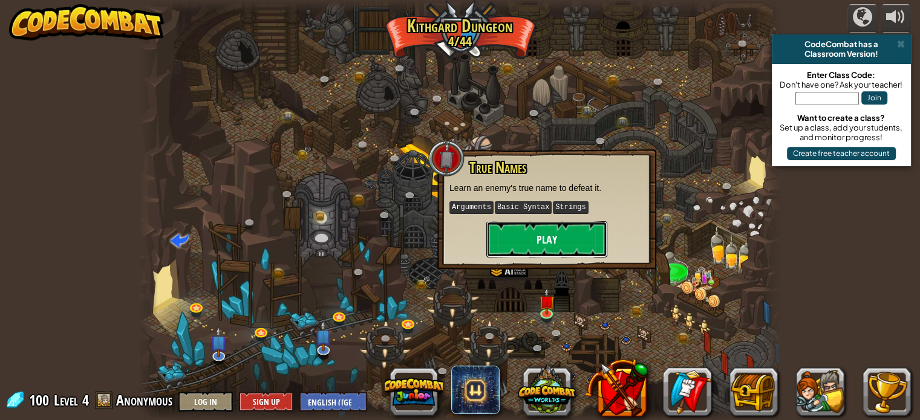
click at [547, 227] on button "Play" at bounding box center [546, 239] width 121 height 36
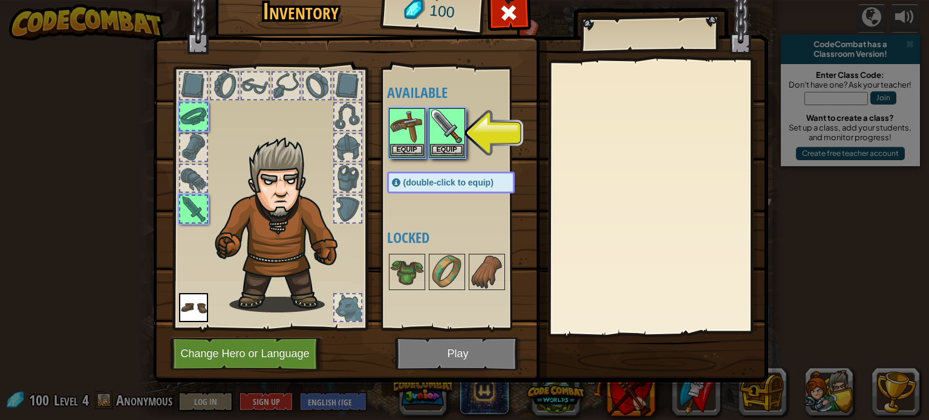
click at [506, 201] on div "Available Equip Equip Equip (double-click to equip) Locked" at bounding box center [463, 199] width 152 height 252
click at [449, 145] on button "Equip" at bounding box center [447, 149] width 34 height 13
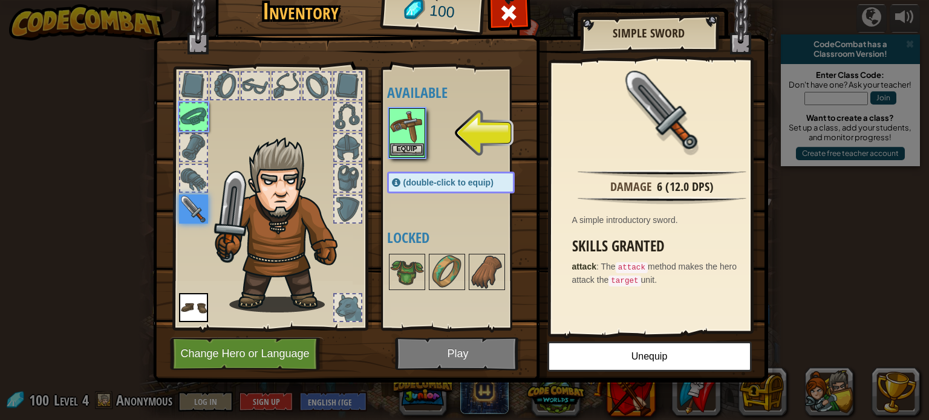
click at [402, 142] on img at bounding box center [407, 126] width 34 height 34
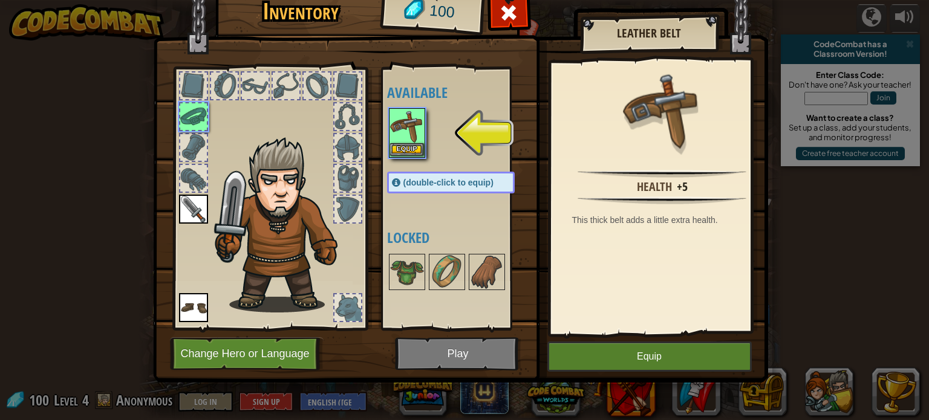
click at [402, 142] on img at bounding box center [407, 126] width 34 height 34
click at [403, 148] on button "Equip" at bounding box center [407, 149] width 34 height 13
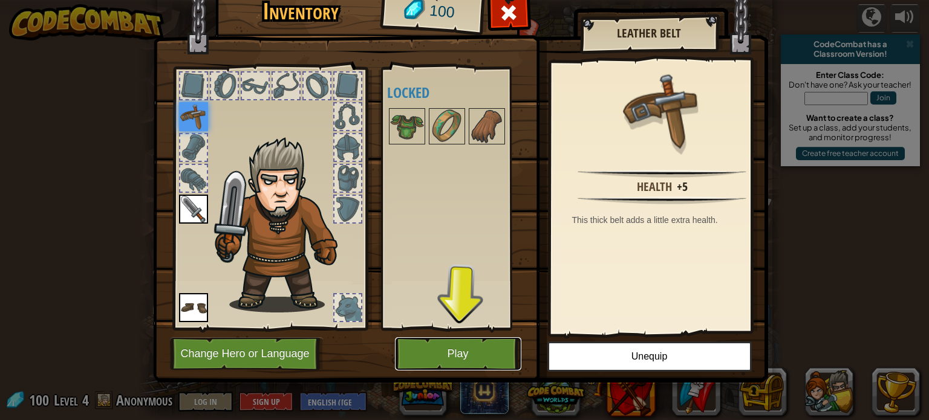
click at [428, 351] on button "Play" at bounding box center [458, 354] width 126 height 33
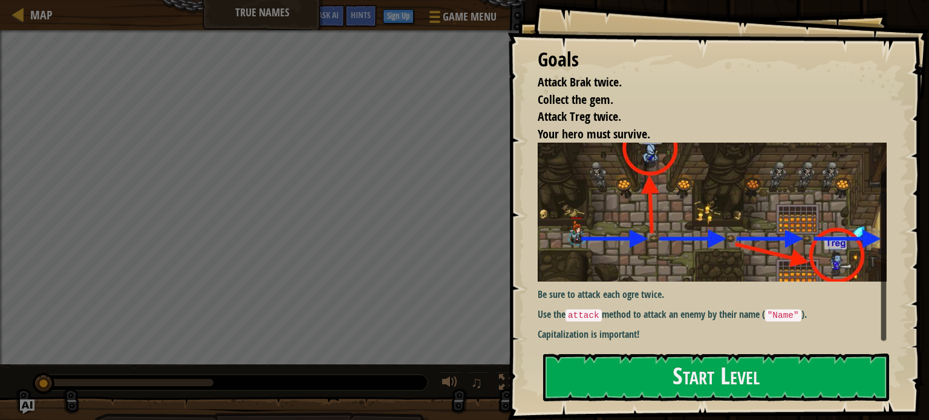
scroll to position [27, 0]
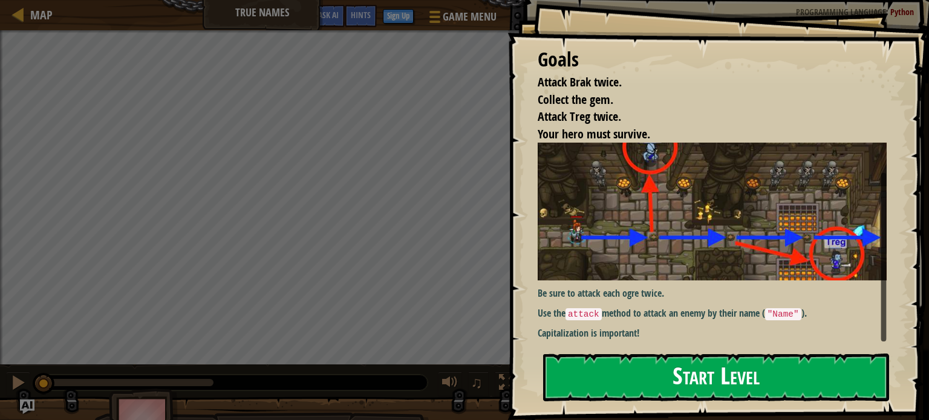
click at [715, 385] on button "Start Level" at bounding box center [716, 378] width 346 height 48
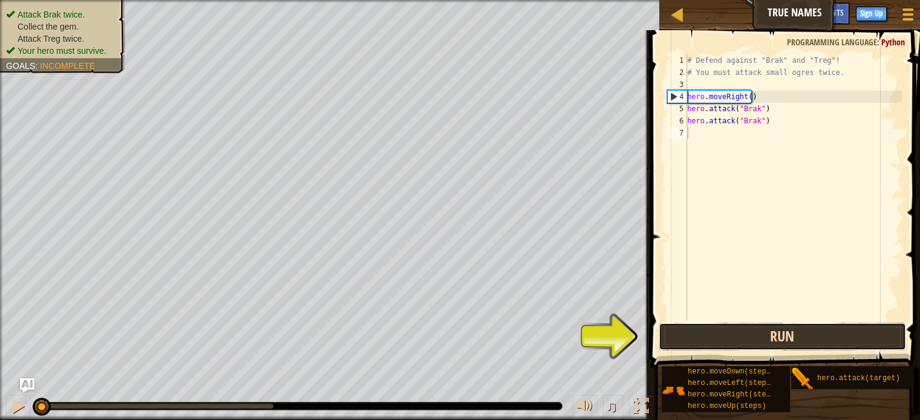
click at [717, 341] on button "Run" at bounding box center [782, 337] width 247 height 28
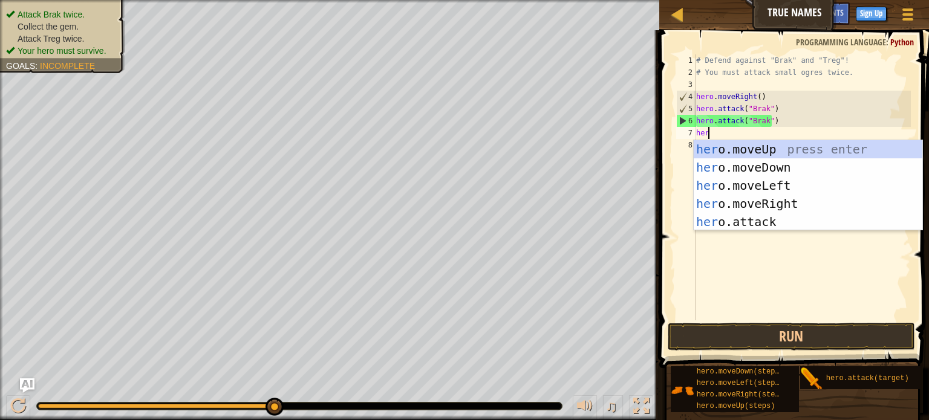
type textarea "hero"
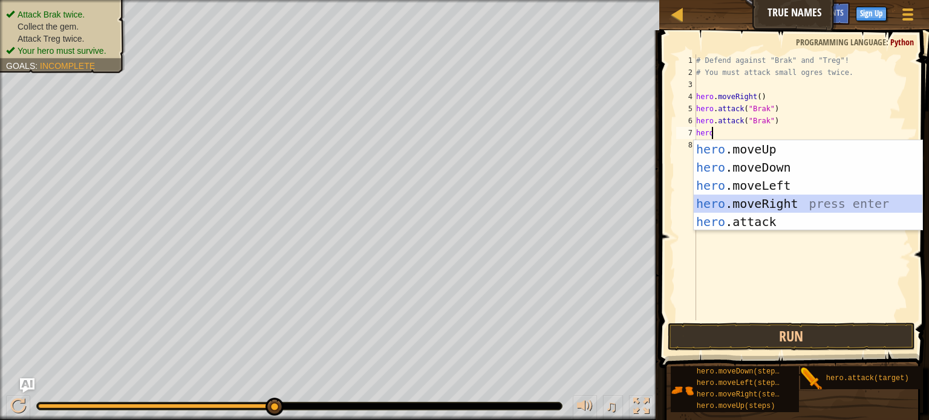
scroll to position [5, 0]
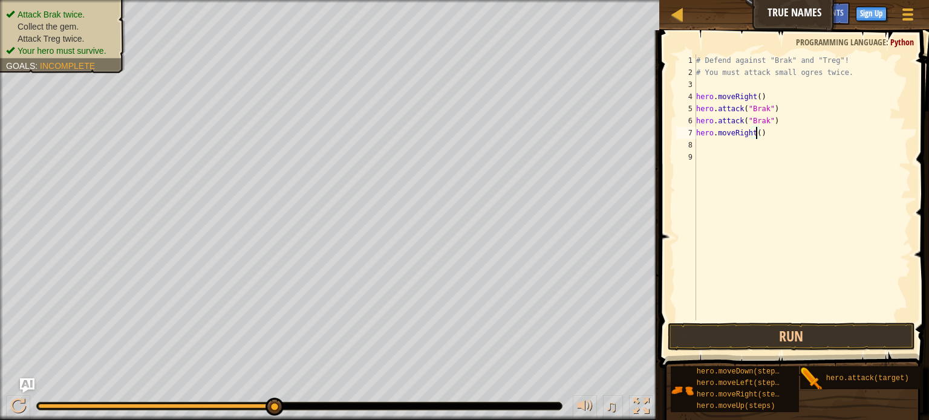
type textarea "hero.moveRight(2)"
type textarea "hero.attack("Treg")"
click at [724, 336] on button "Run" at bounding box center [791, 337] width 247 height 28
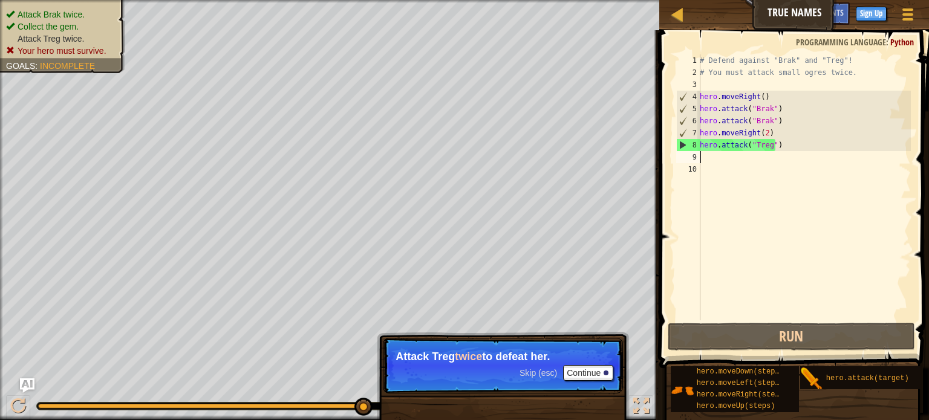
click at [780, 153] on div "# Defend against "Brak" and "Treg"! # You must attack small ogres twice. hero .…" at bounding box center [805, 199] width 214 height 290
click at [784, 144] on div "# Defend against "Brak" and "Treg"! # You must attack small ogres twice. hero .…" at bounding box center [805, 199] width 214 height 290
type textarea "hero.attack("Treg")"
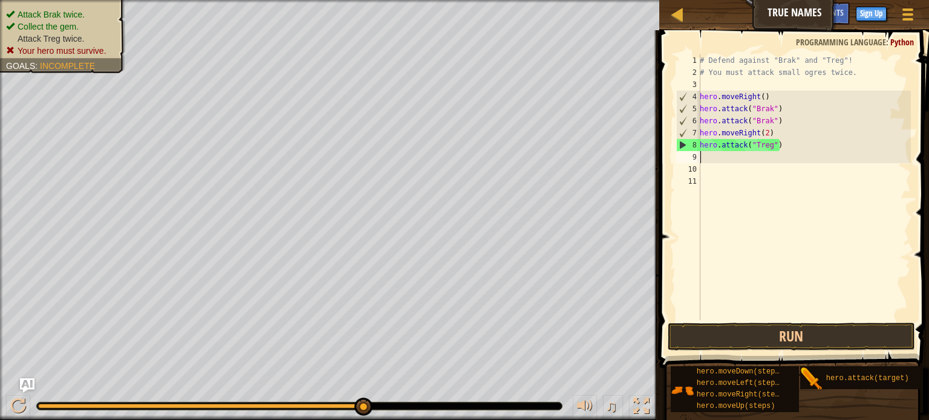
paste textarea "hero.attack("Treg")"
type textarea "hero.attack("Treg")"
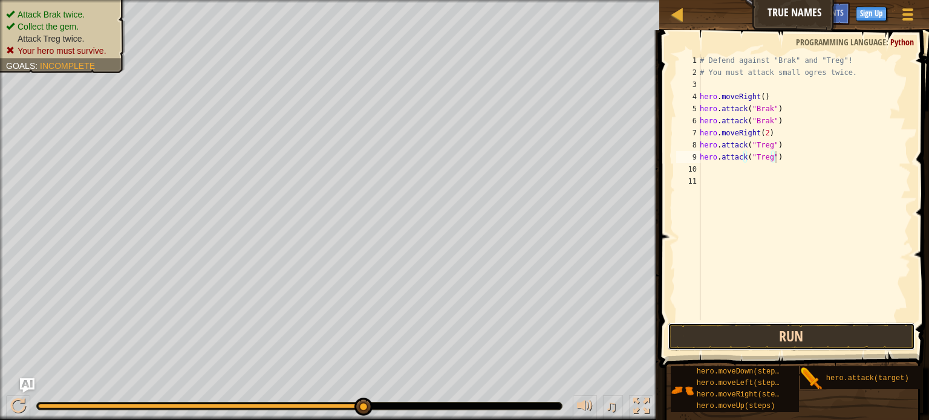
click at [768, 326] on button "Run" at bounding box center [791, 337] width 247 height 28
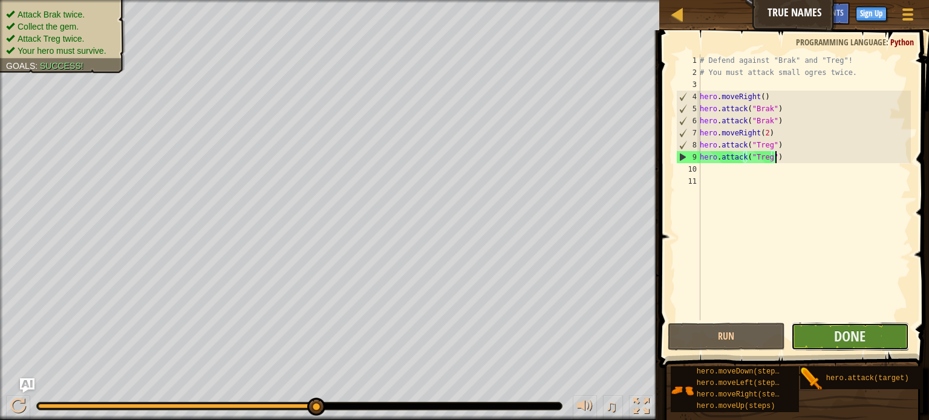
click at [833, 327] on button "Done" at bounding box center [850, 337] width 118 height 28
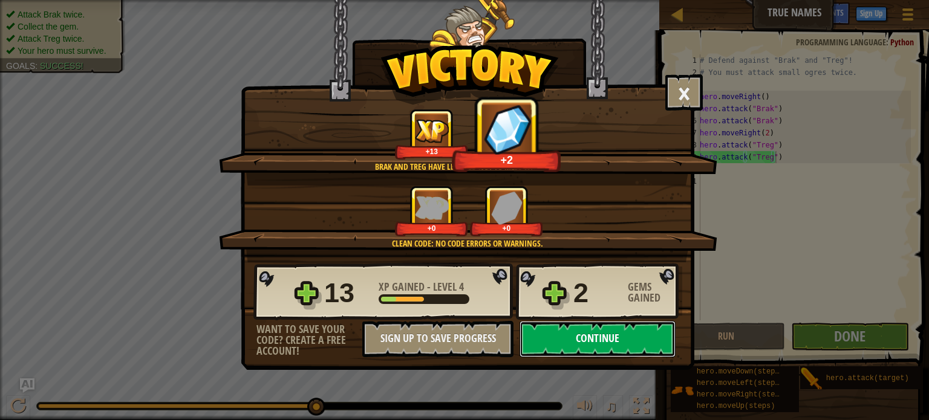
click at [568, 328] on button "Continue" at bounding box center [598, 339] width 156 height 36
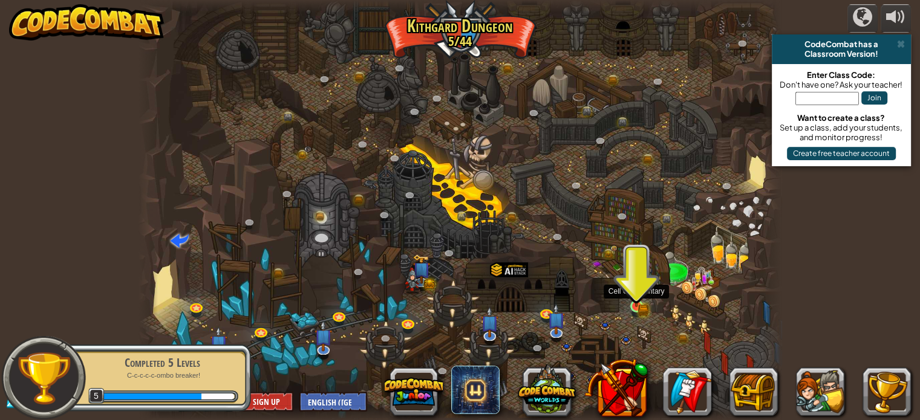
click at [644, 292] on img at bounding box center [637, 290] width 16 height 34
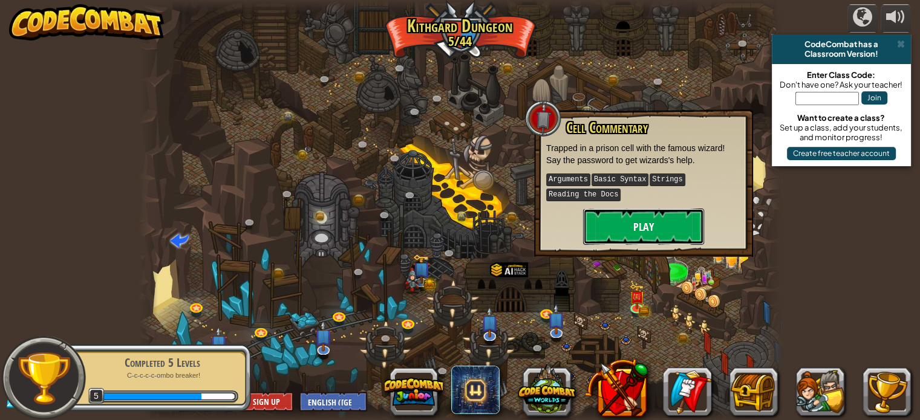
click at [651, 227] on button "Play" at bounding box center [643, 227] width 121 height 36
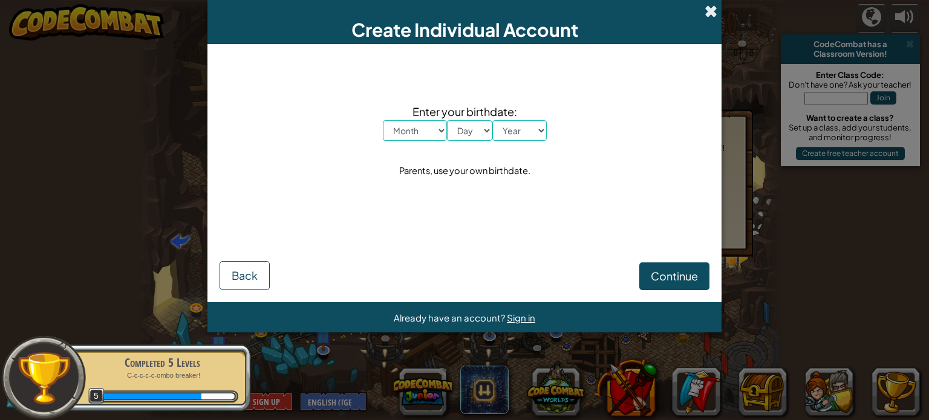
click at [714, 5] on span at bounding box center [711, 11] width 13 height 13
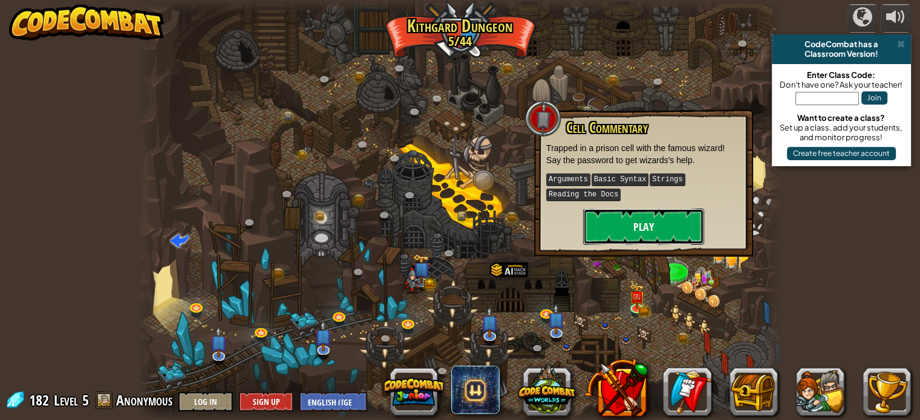
click at [618, 236] on button "Play" at bounding box center [643, 227] width 121 height 36
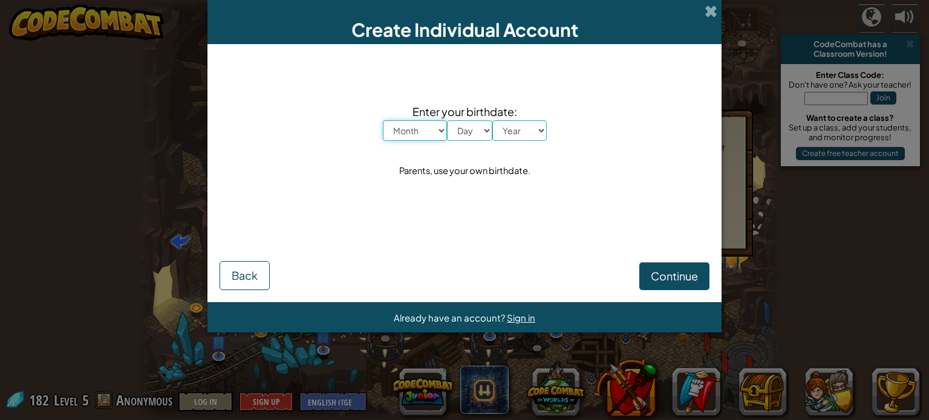
click at [436, 124] on select "Month January February March April May June July August September October Novem…" at bounding box center [415, 130] width 64 height 21
select select "5"
click at [383, 120] on select "Month January February March April May June July August September October Novem…" at bounding box center [415, 130] width 64 height 21
click at [466, 131] on select "Day 1 2 3 4 5 6 7 8 9 10 11 12 13 14 15 16 17 18 19 20 21 22 23 24 25 26 27 28 …" at bounding box center [469, 130] width 45 height 21
select select "28"
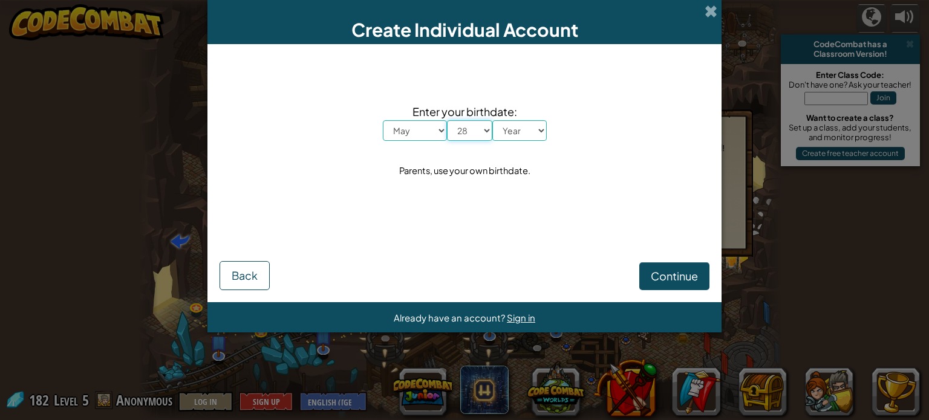
click at [447, 120] on select "Day 1 2 3 4 5 6 7 8 9 10 11 12 13 14 15 16 17 18 19 20 21 22 23 24 25 26 27 28 …" at bounding box center [469, 130] width 45 height 21
click at [523, 135] on select "Year [DATE] 2024 2023 2022 2021 2020 2019 2018 2017 2016 2015 2014 2013 2012 20…" at bounding box center [519, 130] width 54 height 21
select select "2007"
click at [492, 120] on select "Year [DATE] 2024 2023 2022 2021 2020 2019 2018 2017 2016 2015 2014 2013 2012 20…" at bounding box center [519, 130] width 54 height 21
click at [649, 273] on button "Continue" at bounding box center [674, 277] width 70 height 28
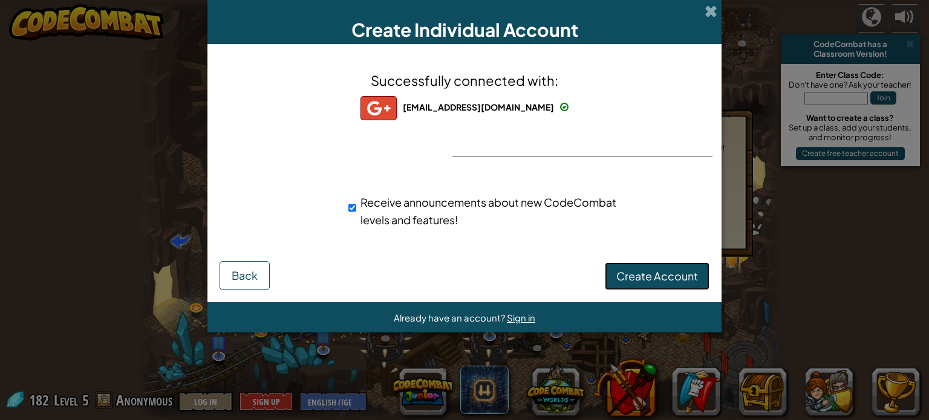
click at [686, 271] on span "Create Account" at bounding box center [657, 276] width 82 height 14
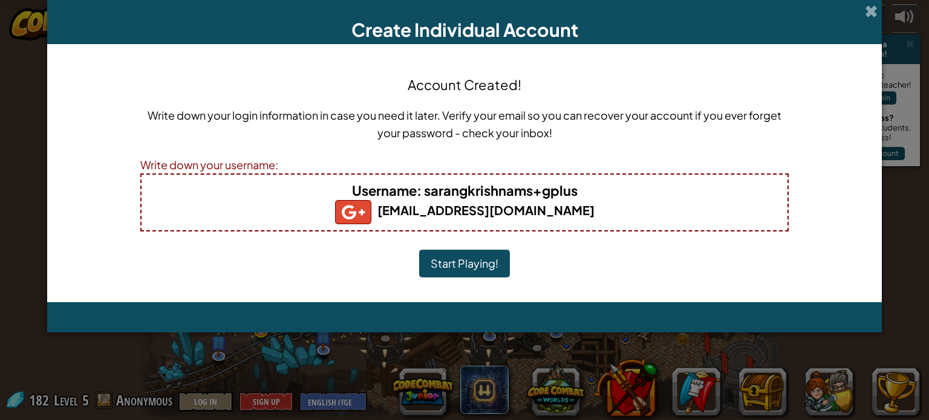
click at [485, 260] on button "Start Playing!" at bounding box center [464, 264] width 91 height 28
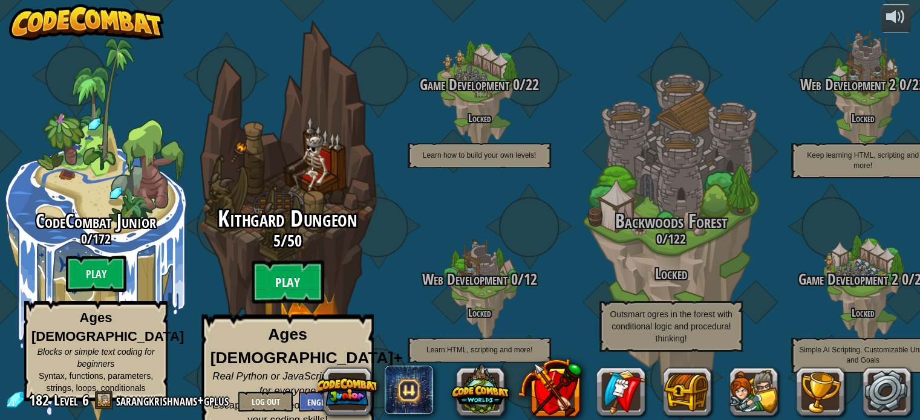
click at [291, 290] on btn "Play" at bounding box center [288, 283] width 73 height 44
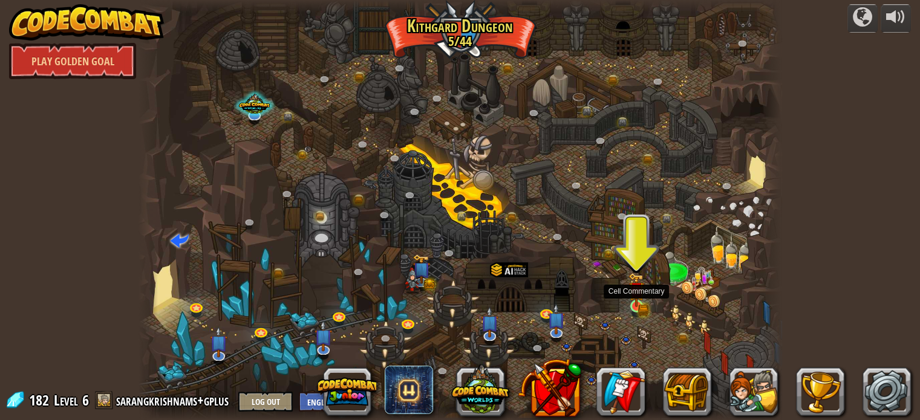
click at [632, 299] on img at bounding box center [637, 290] width 16 height 34
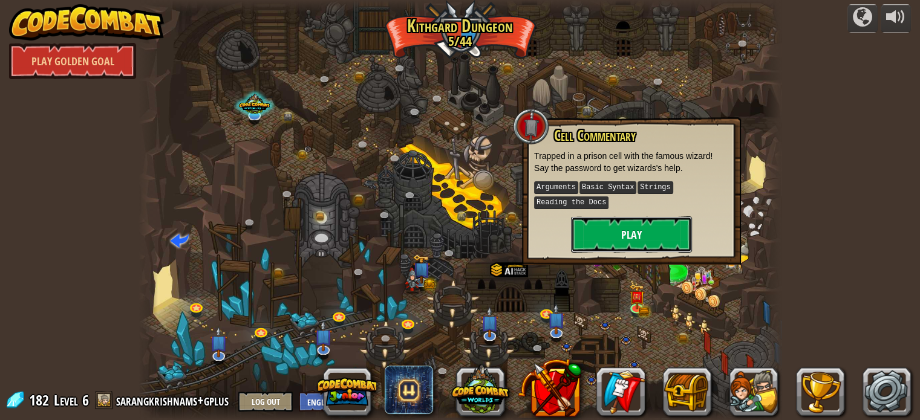
click at [628, 232] on button "Play" at bounding box center [631, 235] width 121 height 36
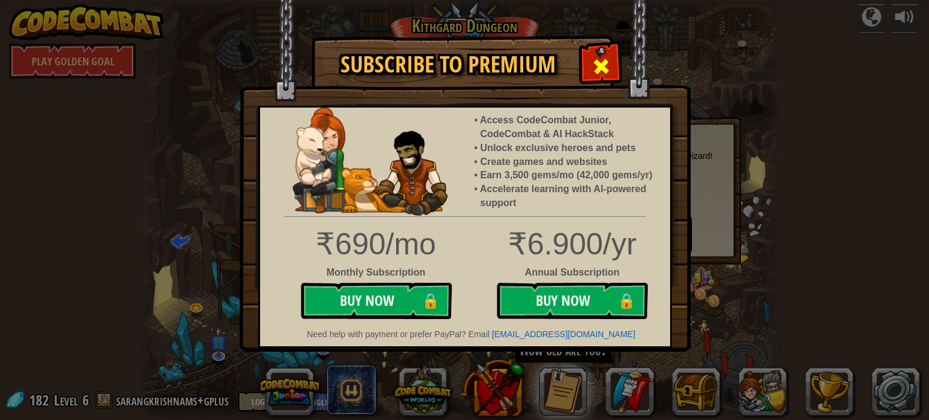
click at [607, 72] on span at bounding box center [601, 66] width 19 height 19
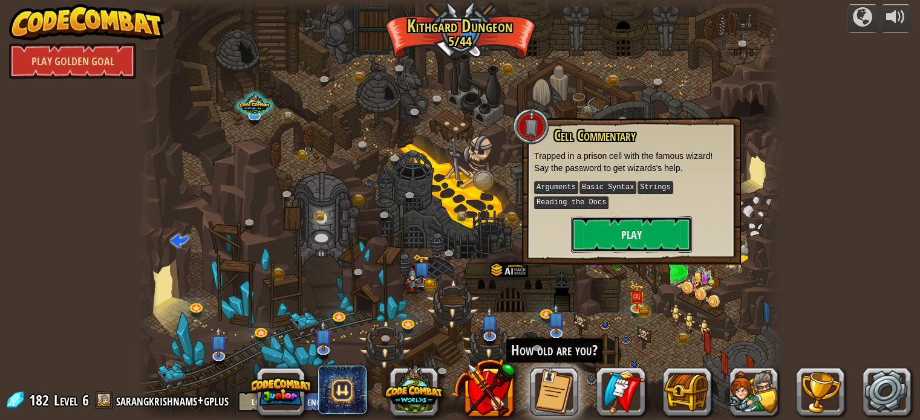
click at [624, 227] on button "Play" at bounding box center [631, 235] width 121 height 36
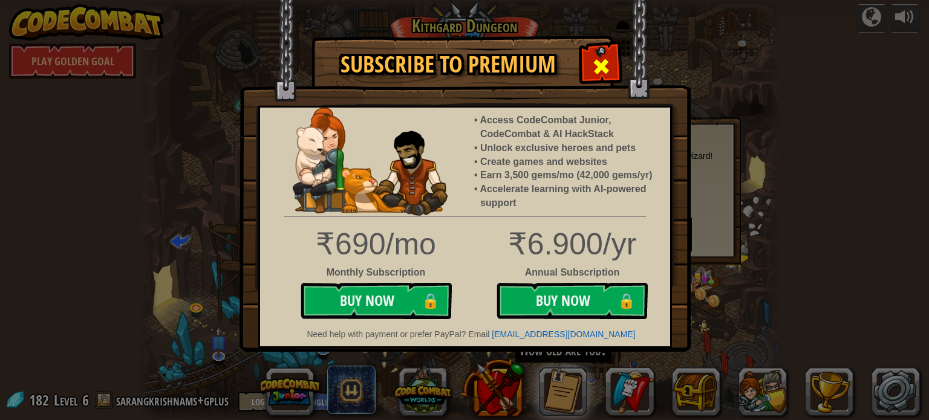
click at [603, 60] on span at bounding box center [601, 66] width 19 height 19
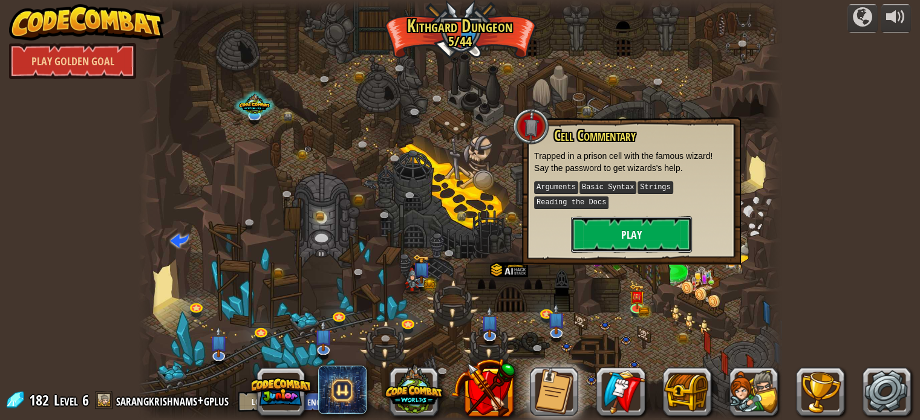
click at [598, 221] on button "Play" at bounding box center [631, 235] width 121 height 36
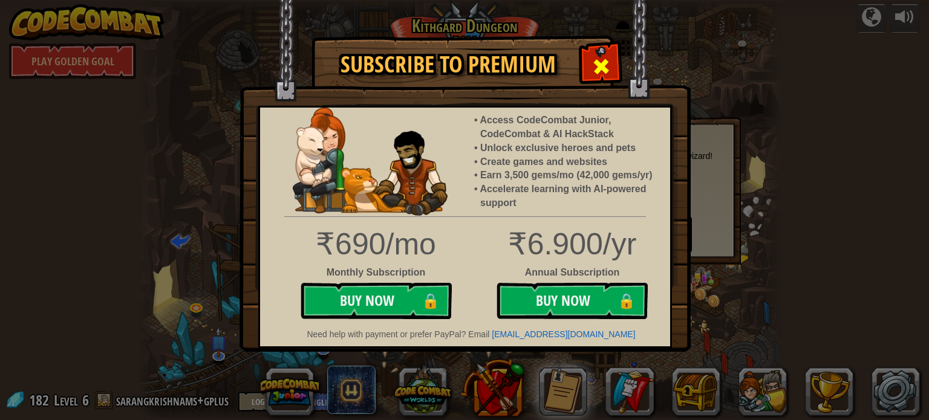
click at [607, 70] on span at bounding box center [601, 66] width 19 height 19
